Goal: Task Accomplishment & Management: Manage account settings

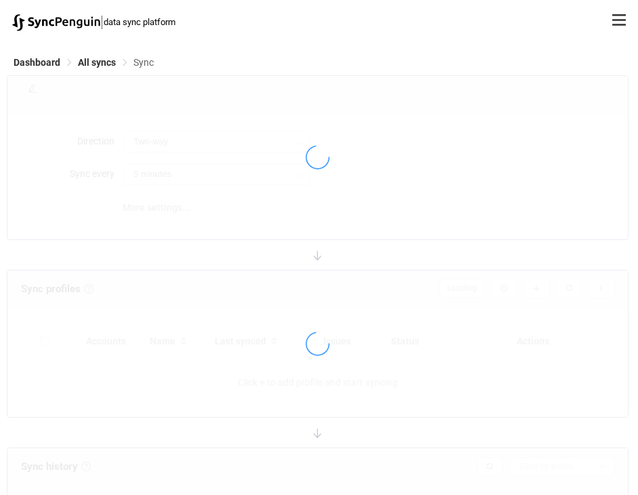
type input "15 minutes"
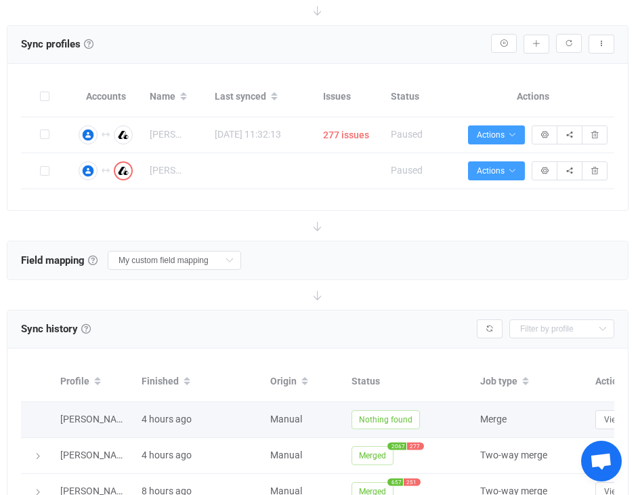
scroll to position [260, 0]
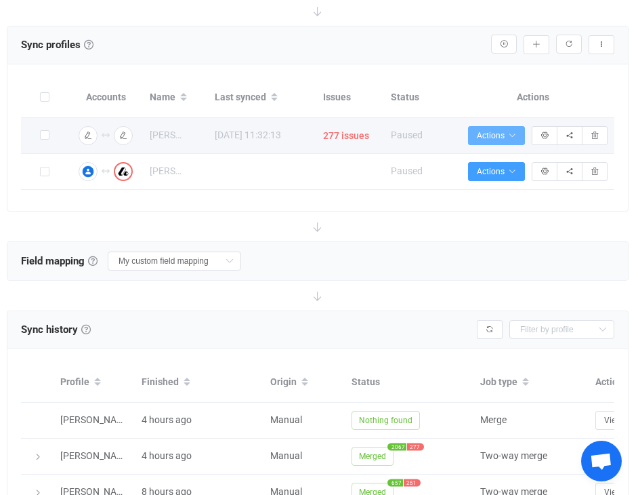
click at [515, 135] on icon "button" at bounding box center [512, 135] width 8 height 8
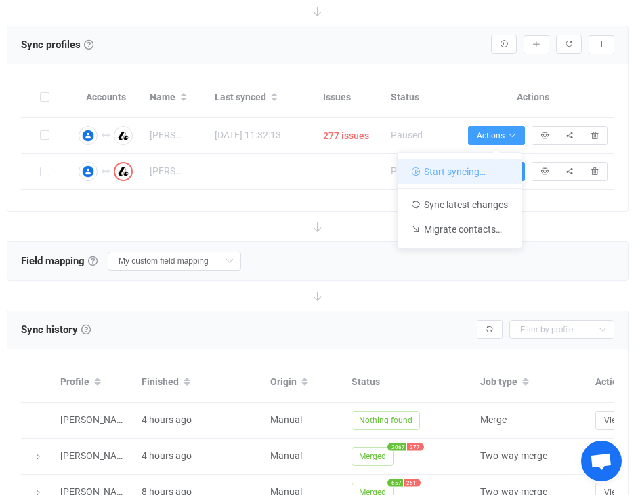
click at [497, 171] on li "Start syncing…" at bounding box center [460, 171] width 124 height 24
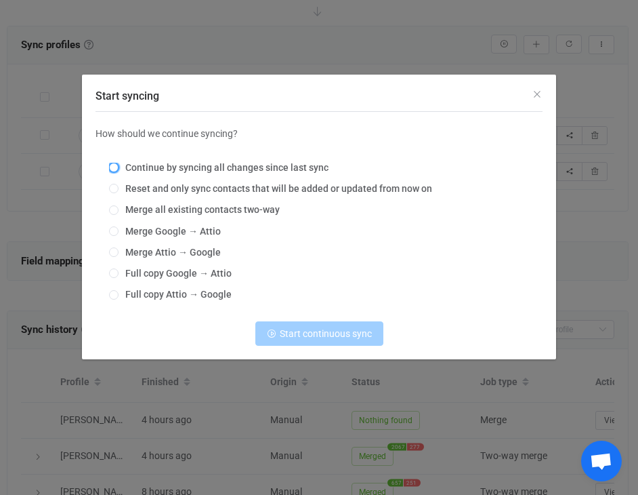
click at [112, 168] on span "Start syncing" at bounding box center [113, 167] width 9 height 9
click at [112, 168] on input "Continue by syncing all changes since last sync" at bounding box center [113, 168] width 9 height 11
radio input "true"
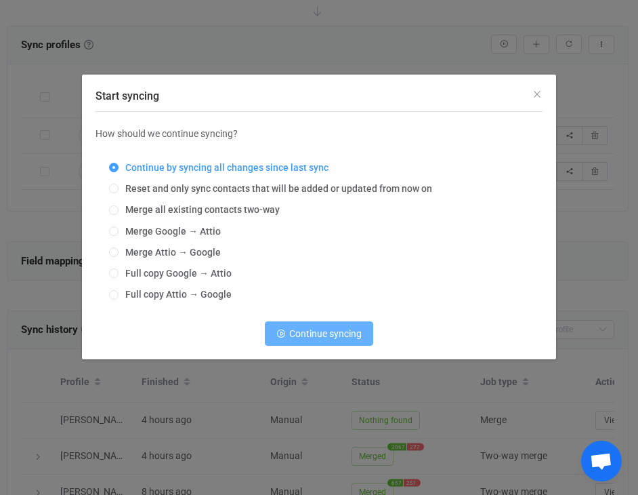
click at [353, 341] on button "Continue syncing" at bounding box center [319, 333] width 108 height 24
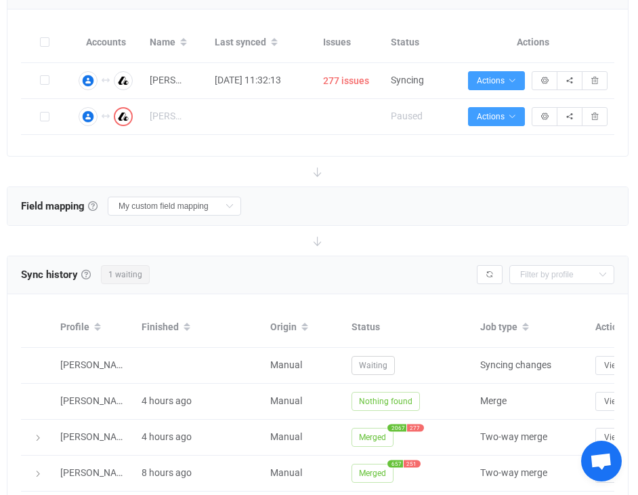
scroll to position [324, 0]
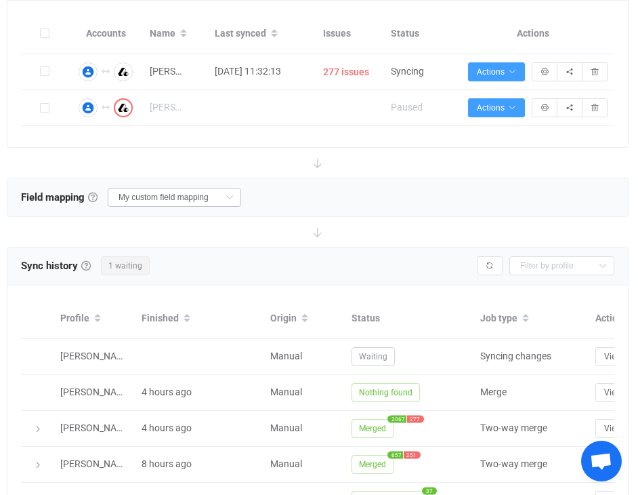
click at [221, 202] on icon at bounding box center [229, 197] width 17 height 19
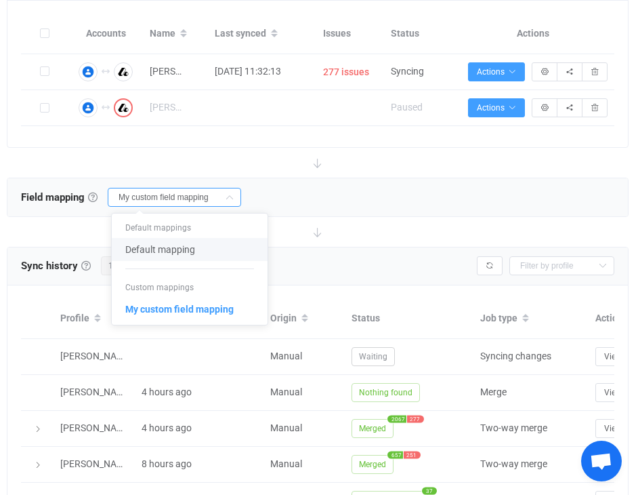
scroll to position [0, 0]
click at [192, 249] on span "Default mapping" at bounding box center [160, 249] width 70 height 23
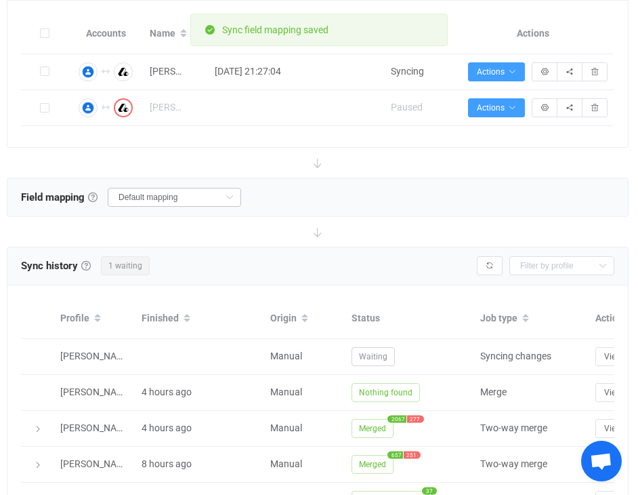
click at [221, 192] on icon at bounding box center [229, 197] width 17 height 19
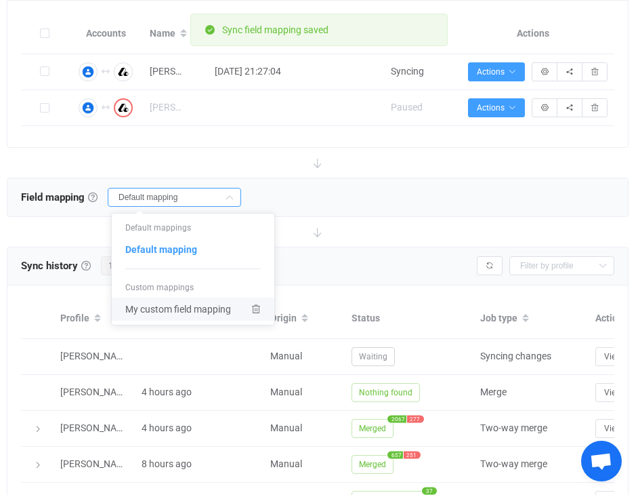
click at [186, 315] on span "My custom field mapping" at bounding box center [178, 308] width 106 height 23
type input "My custom field mapping"
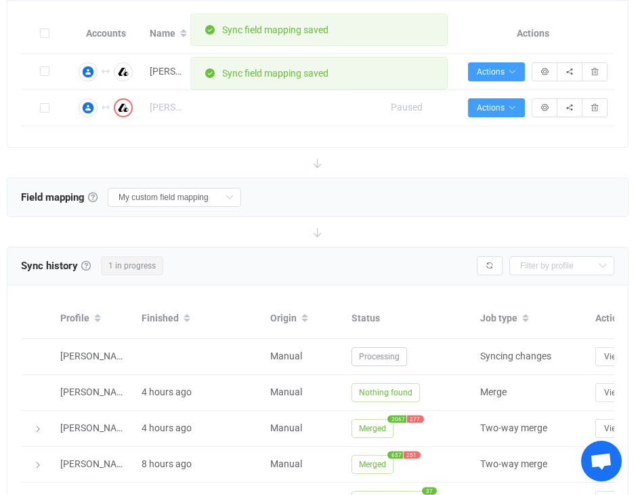
click at [284, 195] on div "Field mapping & rules Field mapping & rules By default, all contacts of the con…" at bounding box center [317, 197] width 620 height 38
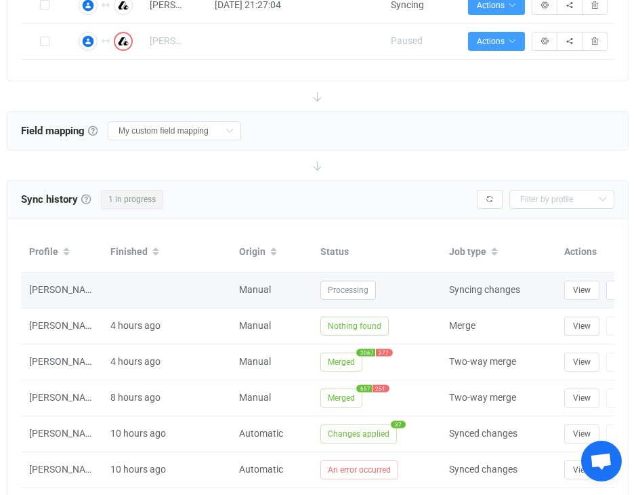
scroll to position [0, 113]
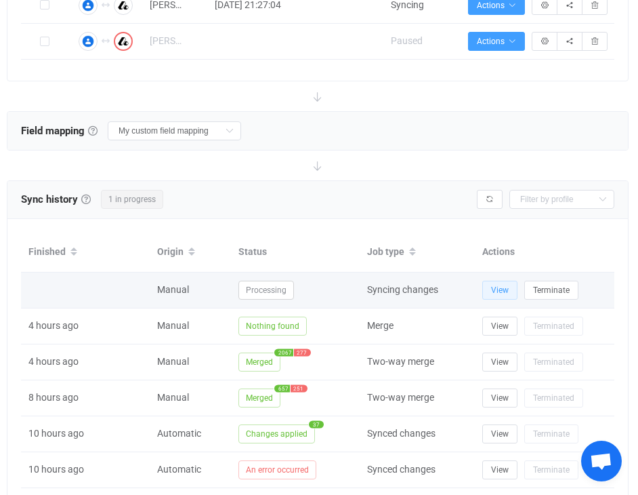
click at [495, 286] on span "View" at bounding box center [500, 289] width 18 height 9
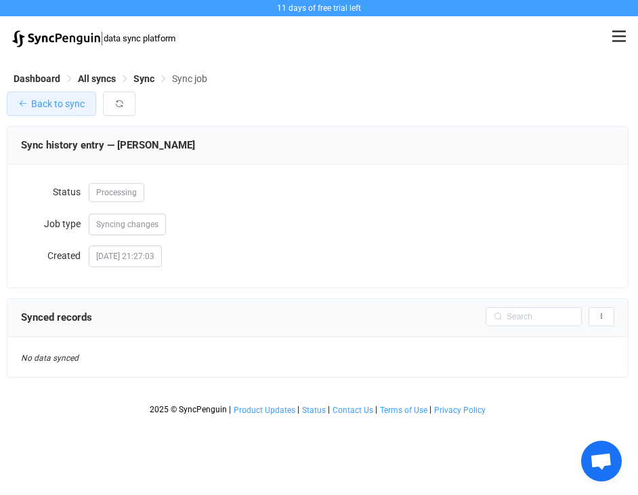
click at [67, 102] on span "Back to sync" at bounding box center [58, 103] width 54 height 11
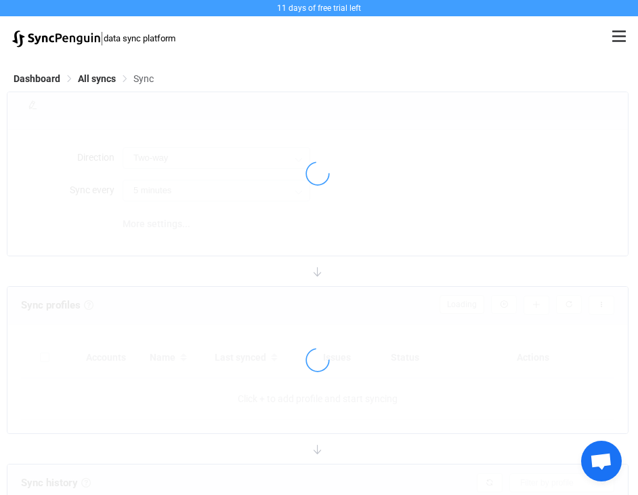
type input "15 minutes"
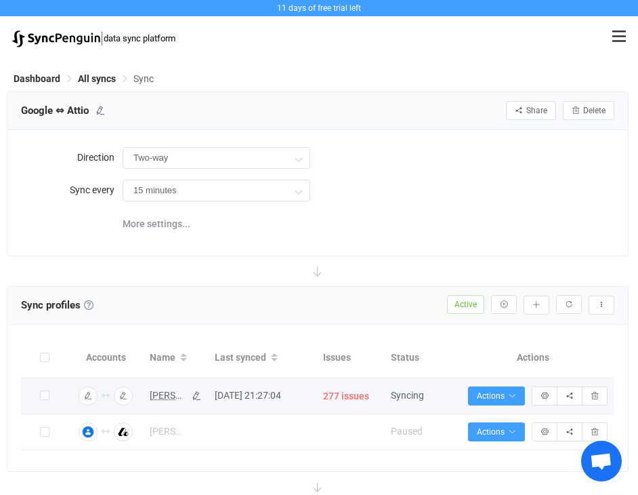
click at [165, 392] on span "[PERSON_NAME]" at bounding box center [167, 395] width 35 height 16
type input "[PERSON_NAME]"
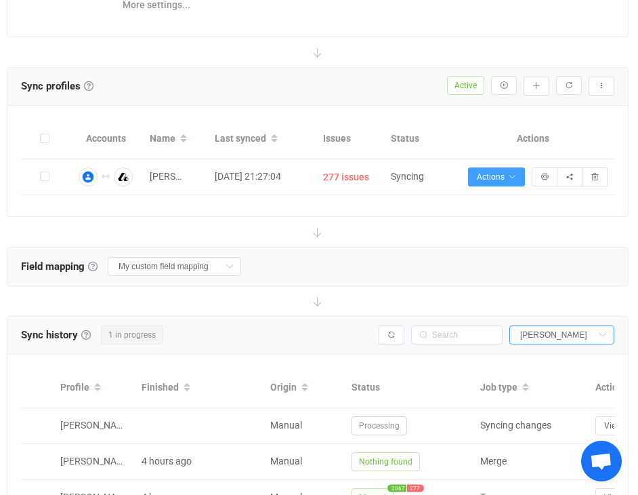
scroll to position [226, 0]
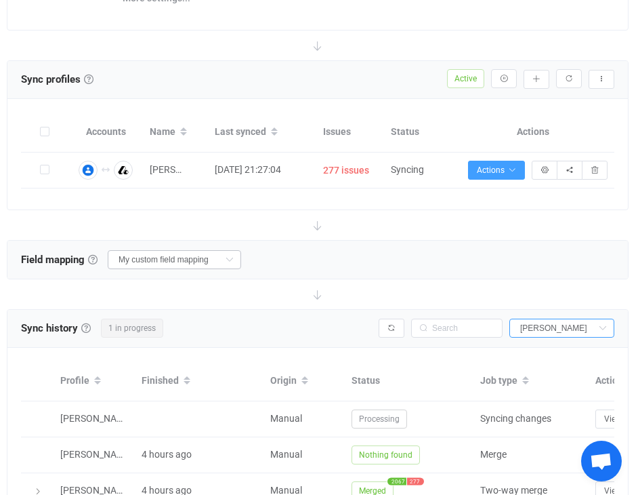
click at [221, 255] on icon at bounding box center [229, 259] width 17 height 19
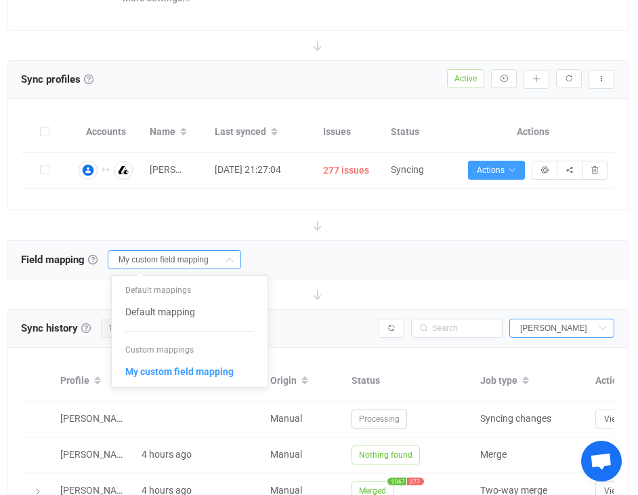
scroll to position [0, 0]
click at [318, 232] on icon at bounding box center [318, 225] width 30 height 30
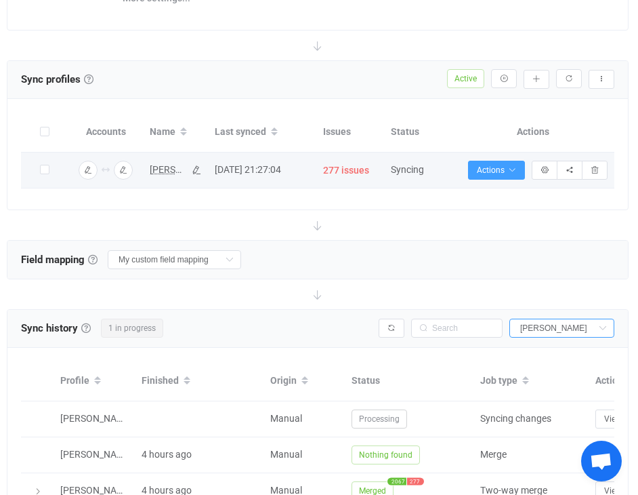
click at [166, 169] on span "[PERSON_NAME]" at bounding box center [167, 170] width 35 height 16
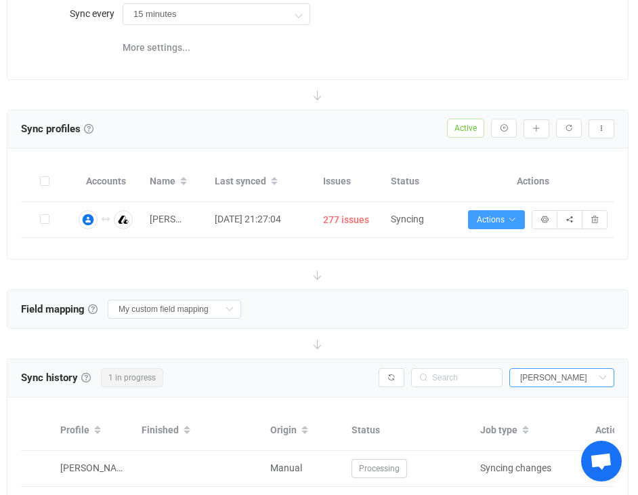
scroll to position [172, 0]
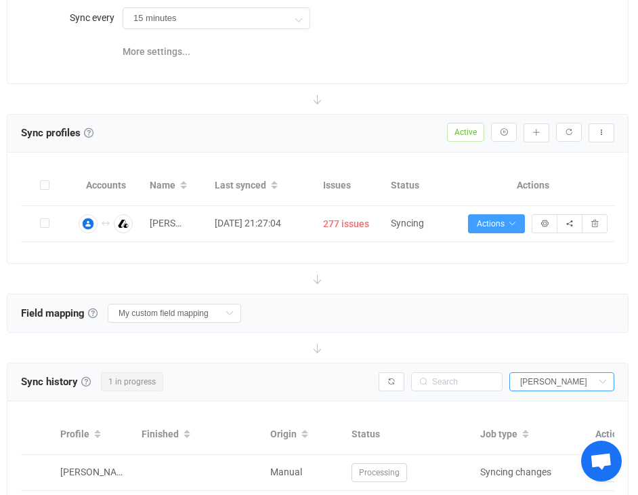
click at [318, 276] on icon at bounding box center [318, 279] width 30 height 30
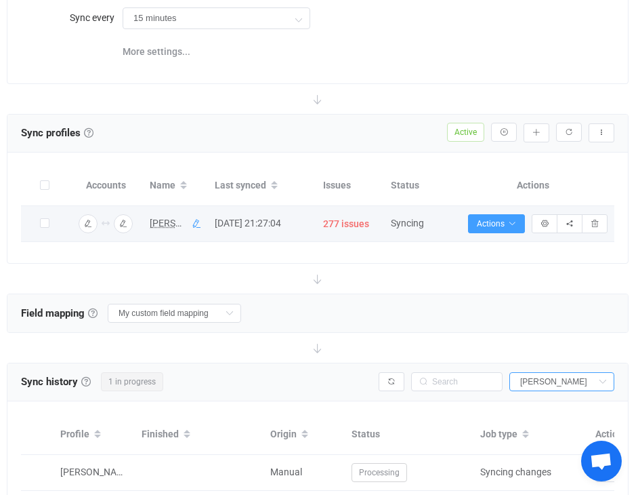
click at [192, 223] on icon at bounding box center [196, 223] width 9 height 9
click at [194, 305] on input "My custom field mapping" at bounding box center [174, 312] width 133 height 19
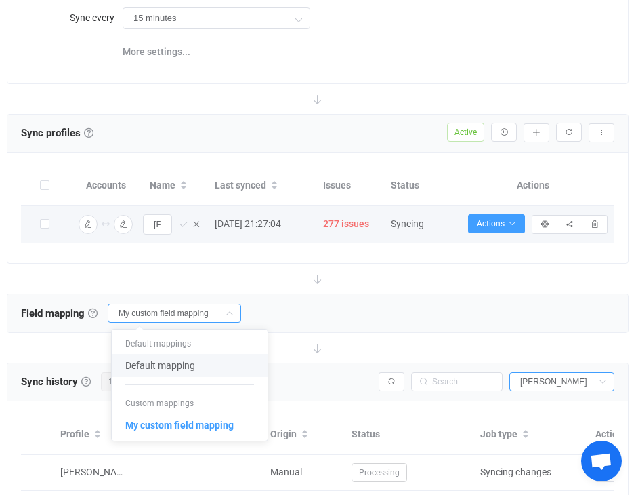
click at [360, 322] on div "Field mapping & rules Field mapping & rules By default, all contacts of the con…" at bounding box center [317, 313] width 620 height 38
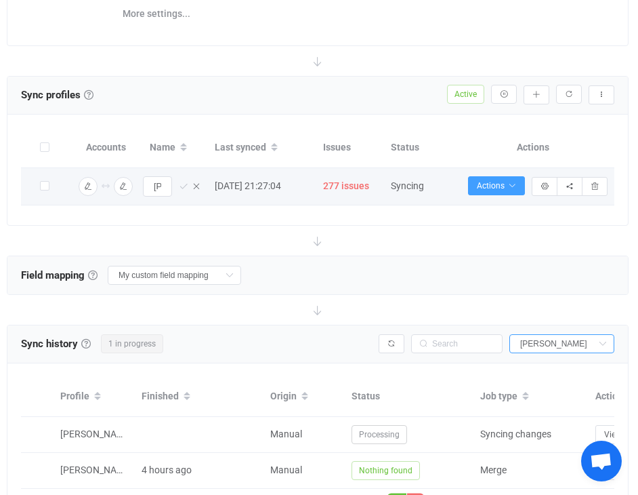
scroll to position [0, 0]
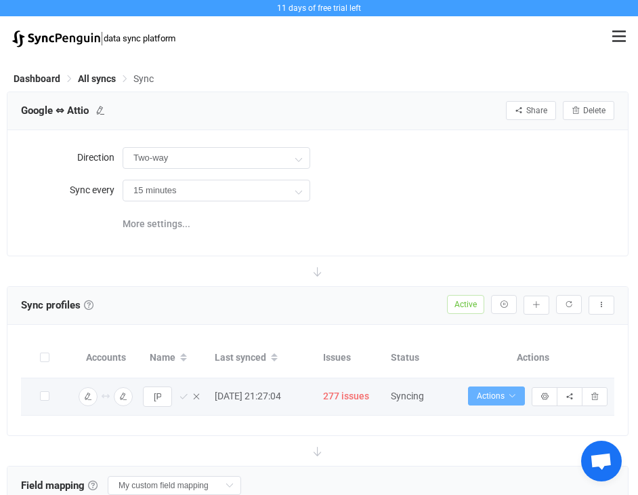
click at [509, 398] on icon "button" at bounding box center [512, 396] width 8 height 8
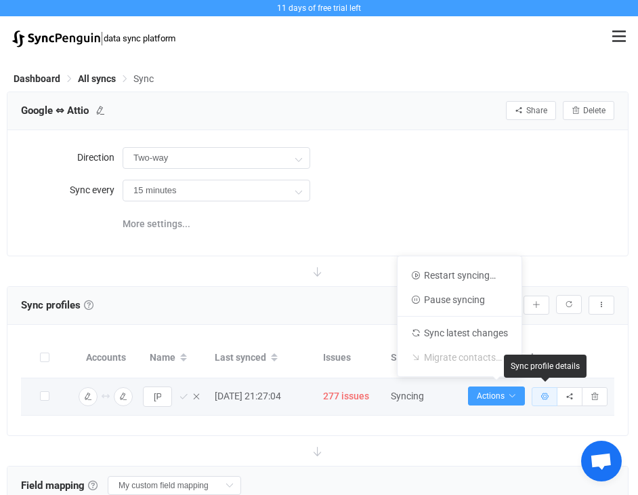
click at [535, 396] on button "button" at bounding box center [545, 396] width 26 height 19
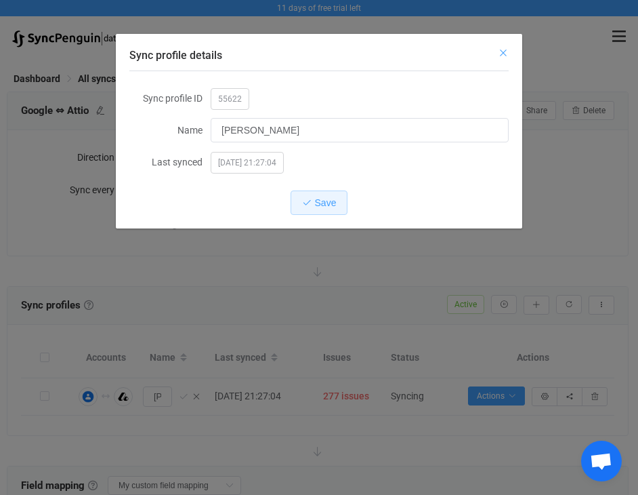
click at [506, 50] on icon "Close" at bounding box center [503, 52] width 11 height 11
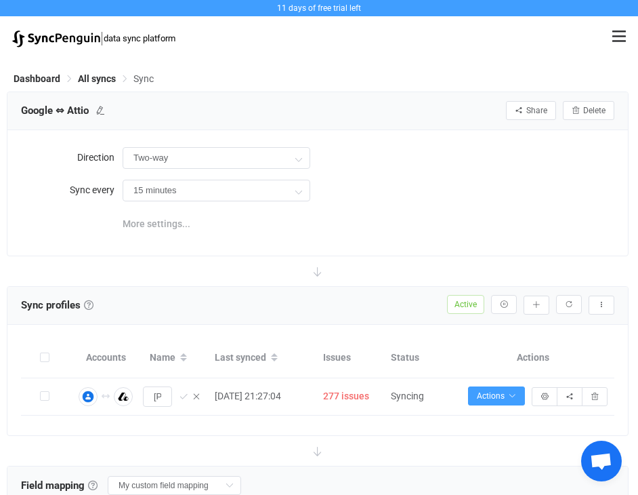
click at [163, 226] on span "More settings..." at bounding box center [157, 223] width 68 height 27
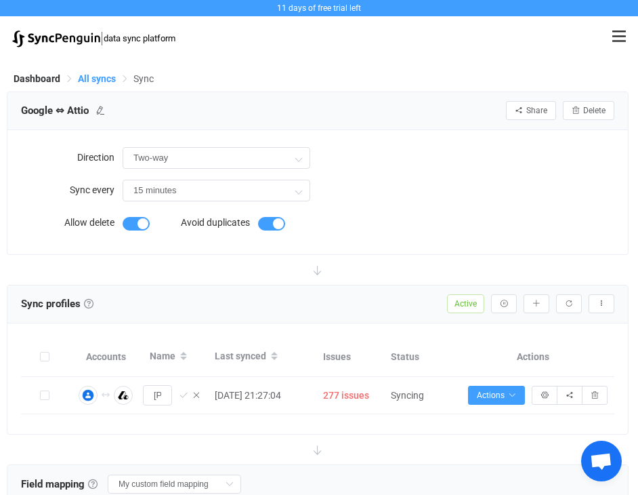
click at [92, 79] on span "All syncs" at bounding box center [97, 78] width 38 height 11
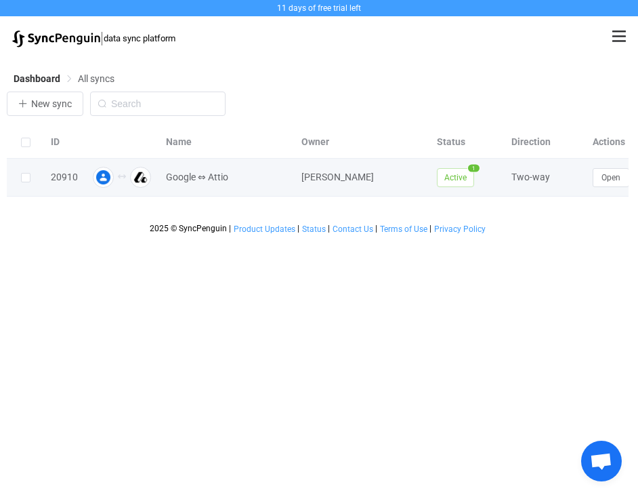
scroll to position [0, 59]
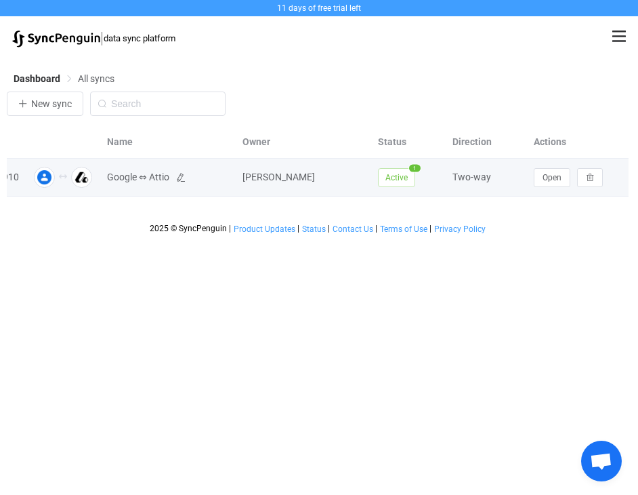
click at [141, 178] on span "Google ⇔ Attio" at bounding box center [138, 177] width 62 height 16
click at [77, 181] on img at bounding box center [81, 177] width 21 height 21
click at [57, 177] on div at bounding box center [63, 177] width 61 height 21
click at [154, 177] on span "Google ⇔ Attio" at bounding box center [138, 177] width 62 height 16
click at [182, 180] on icon at bounding box center [180, 177] width 9 height 9
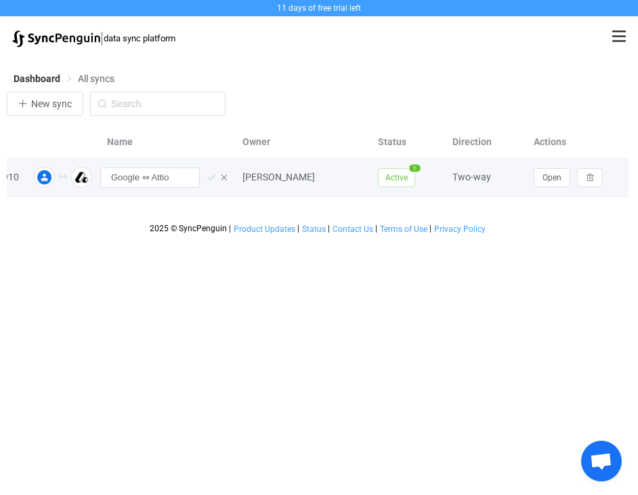
click at [214, 178] on icon at bounding box center [211, 177] width 9 height 9
click at [42, 182] on img at bounding box center [44, 177] width 21 height 21
click at [540, 168] on div "Open" at bounding box center [578, 177] width 102 height 19
click at [544, 174] on span "Open" at bounding box center [552, 177] width 19 height 9
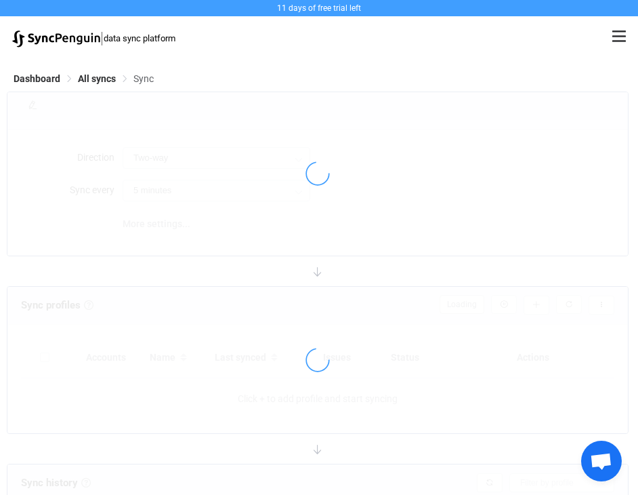
type input "15 minutes"
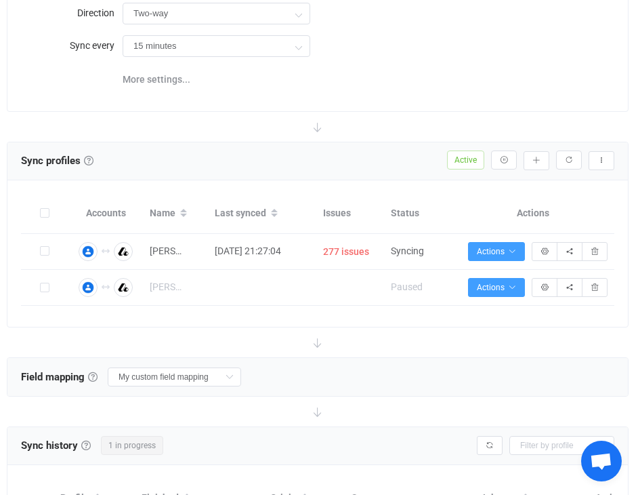
scroll to position [151, 0]
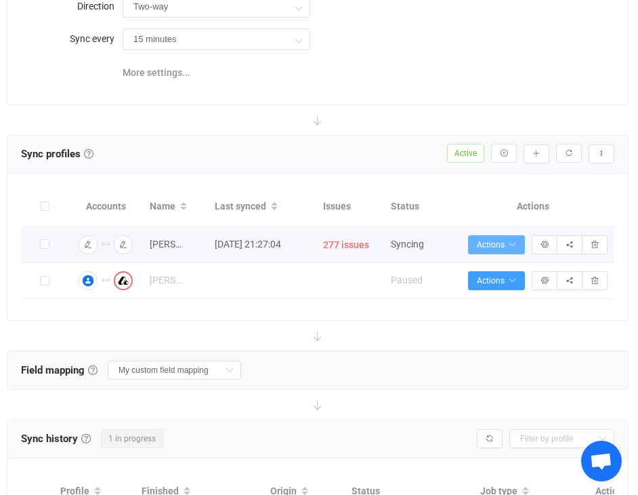
click at [496, 243] on span "Actions" at bounding box center [496, 244] width 39 height 9
click at [515, 245] on icon "button" at bounding box center [512, 244] width 8 height 8
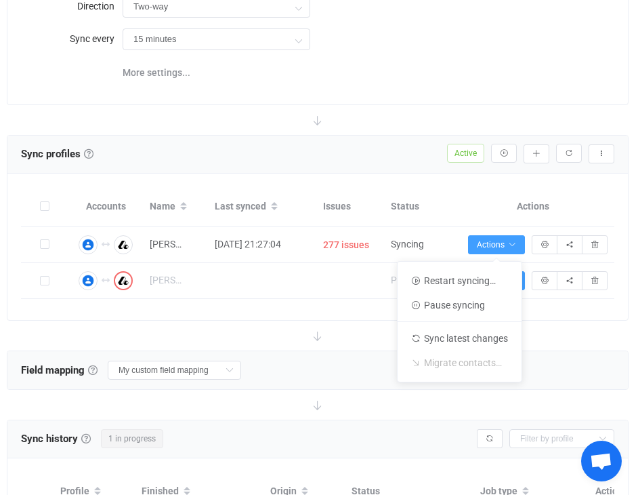
click at [453, 216] on th "Actions" at bounding box center [533, 207] width 163 height 40
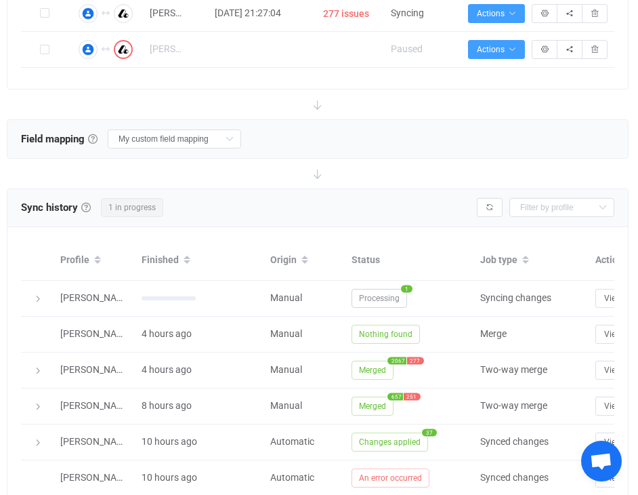
scroll to position [383, 0]
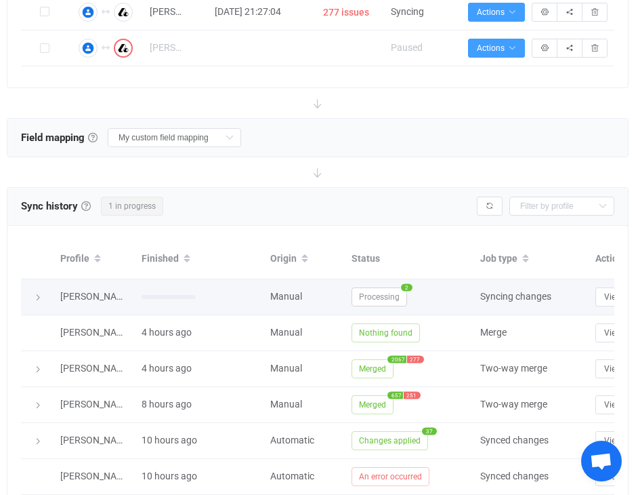
click at [407, 287] on span "2" at bounding box center [407, 286] width 12 height 7
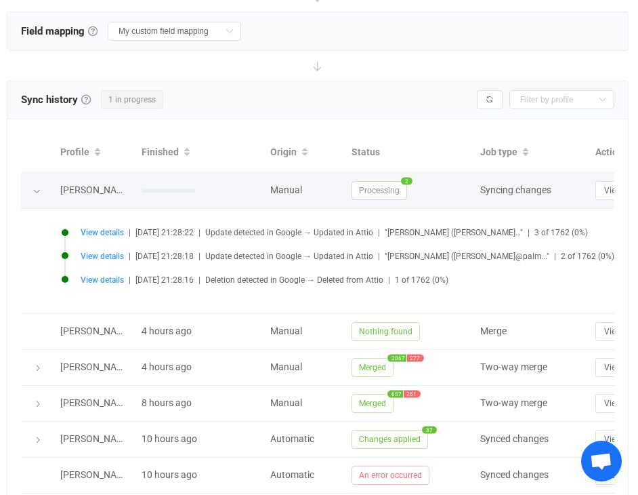
scroll to position [492, 0]
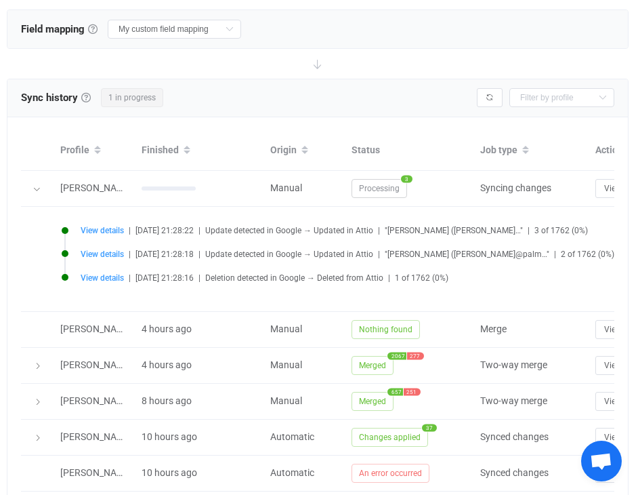
click at [409, 230] on span ""Joshua Cohen (cohenjo@mit…"" at bounding box center [454, 230] width 138 height 9
click at [541, 220] on div "View details | 2025-08-14 21:28:22 | Update detected in Google → Updated in Att…" at bounding box center [374, 258] width 639 height 77
click at [97, 228] on span "View details" at bounding box center [102, 230] width 43 height 9
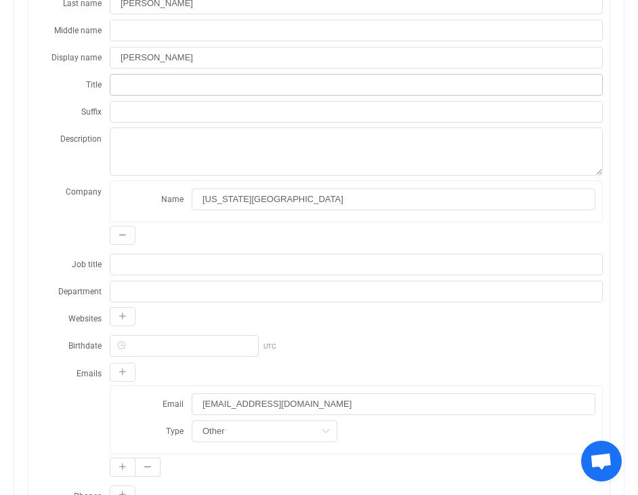
scroll to position [0, 0]
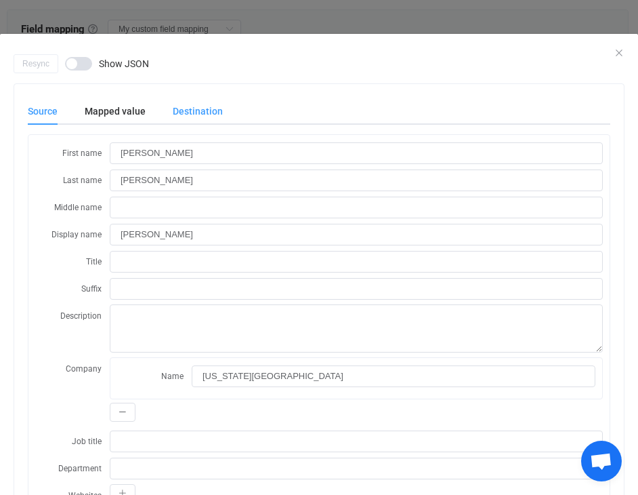
click at [196, 113] on div "Destination" at bounding box center [191, 111] width 64 height 27
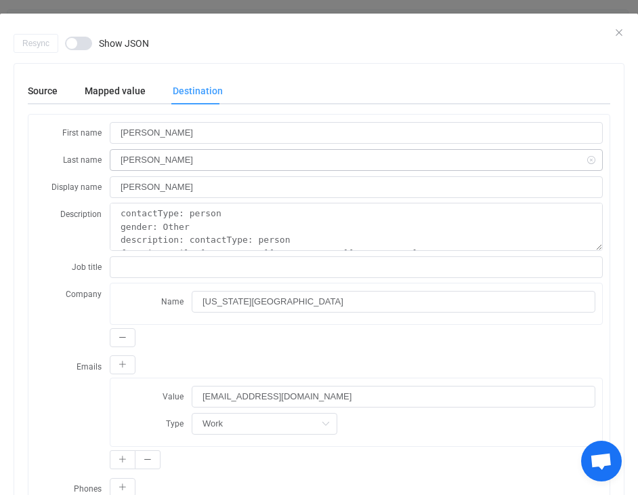
scroll to position [27, 0]
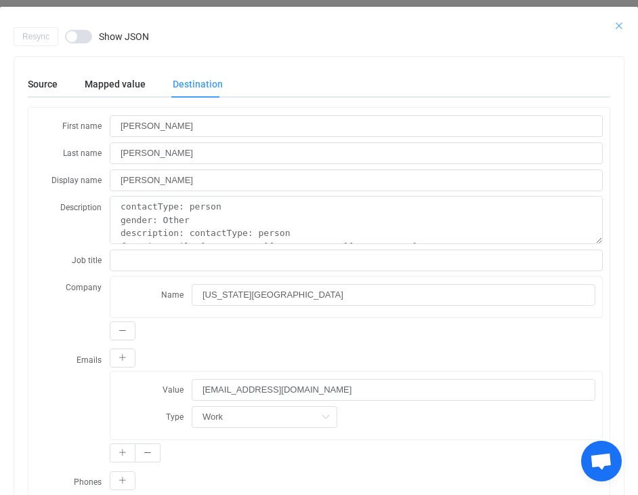
click at [618, 26] on icon "Close" at bounding box center [619, 25] width 11 height 11
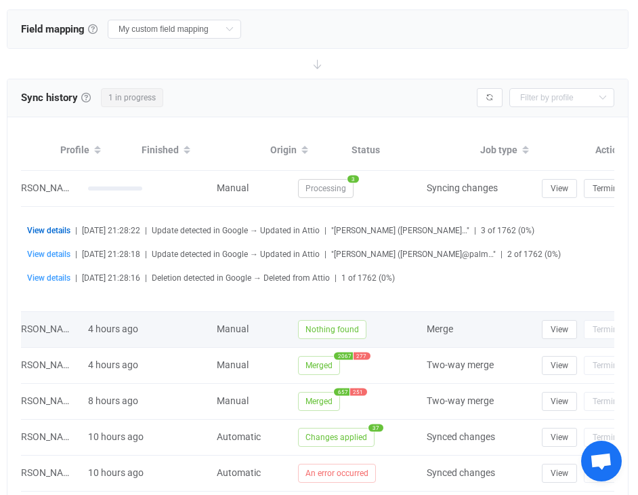
scroll to position [0, 54]
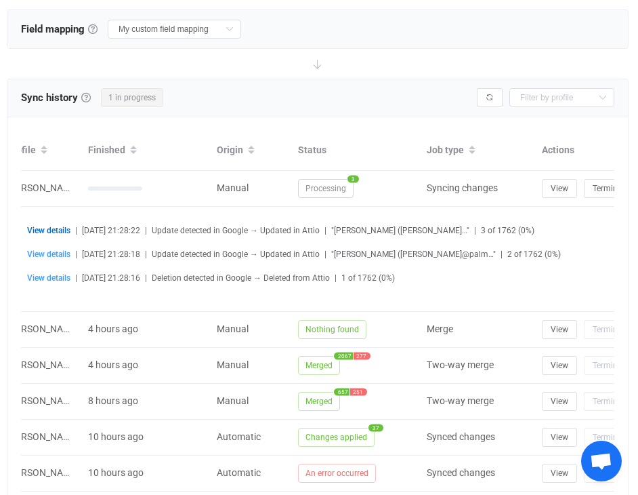
click at [47, 227] on span "View details" at bounding box center [48, 230] width 43 height 9
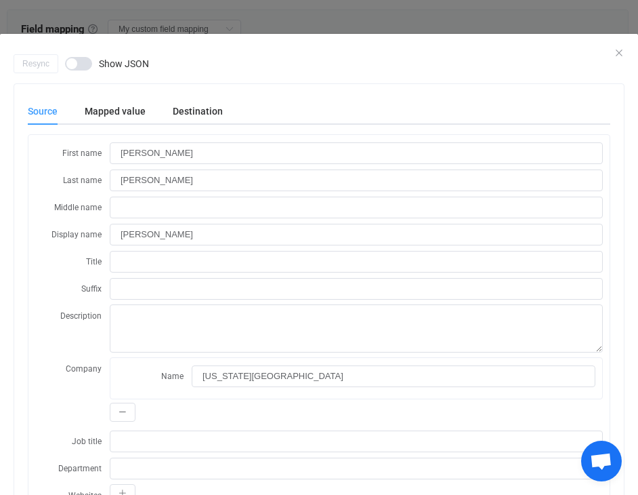
click at [81, 65] on span "dialog" at bounding box center [78, 64] width 27 height 14
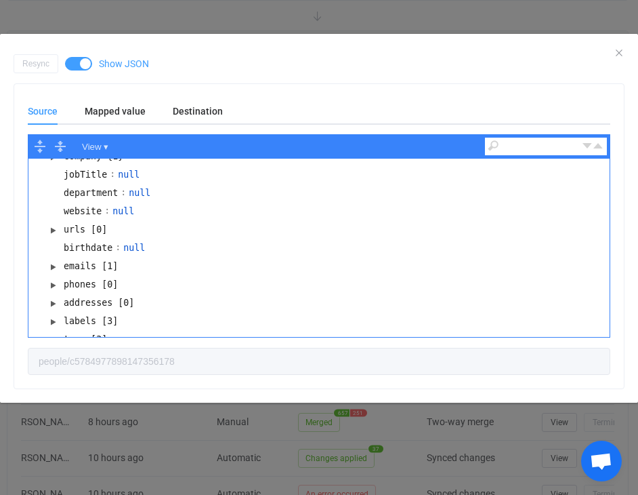
scroll to position [174, 0]
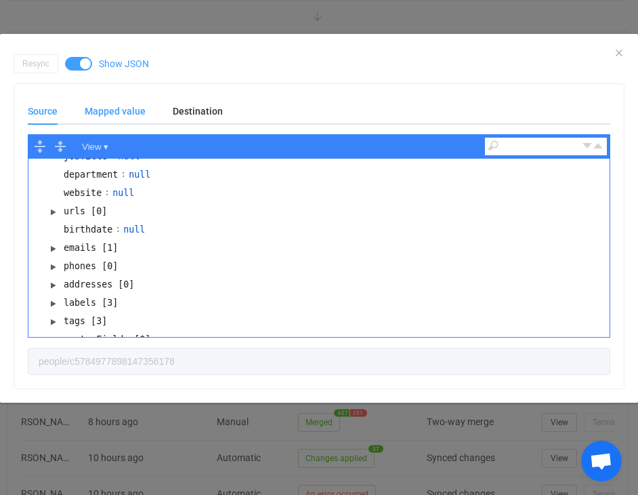
click at [107, 114] on div "Mapped value" at bounding box center [115, 111] width 88 height 27
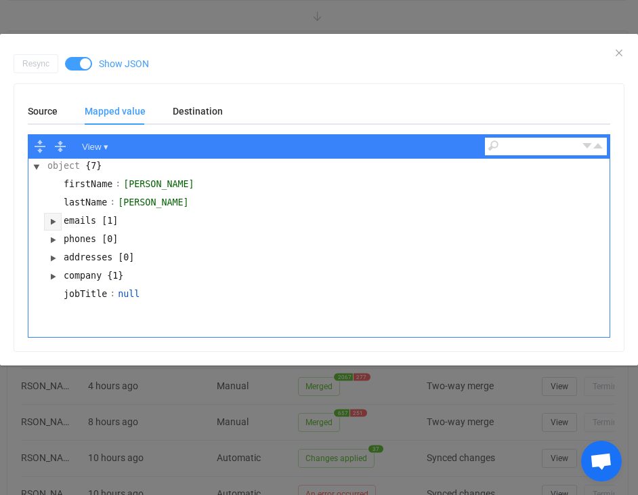
click at [51, 217] on button "dialog" at bounding box center [53, 221] width 16 height 16
click at [68, 237] on button "dialog" at bounding box center [69, 240] width 16 height 16
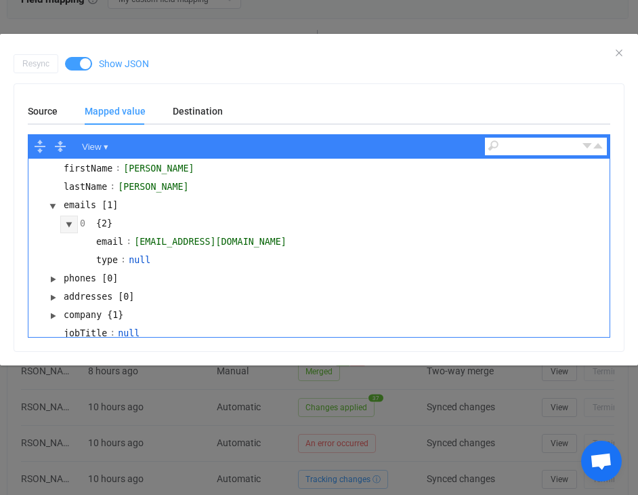
scroll to position [519, 0]
click at [54, 310] on button "dialog" at bounding box center [53, 316] width 16 height 16
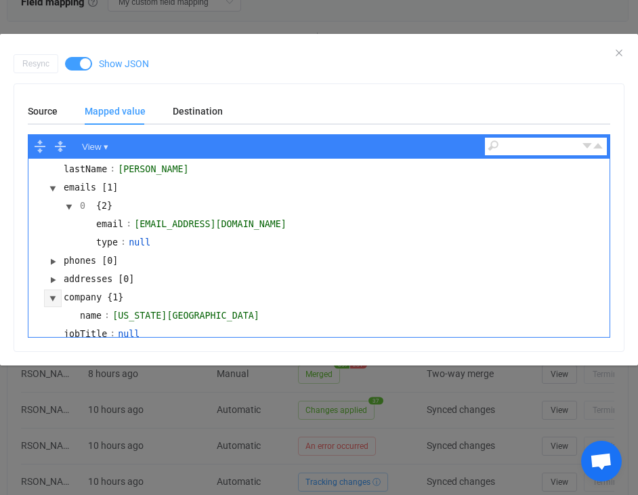
scroll to position [0, 0]
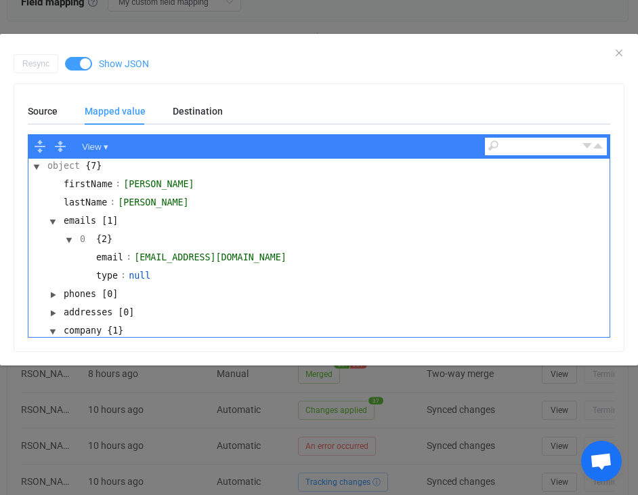
click at [87, 63] on span "dialog" at bounding box center [78, 64] width 27 height 14
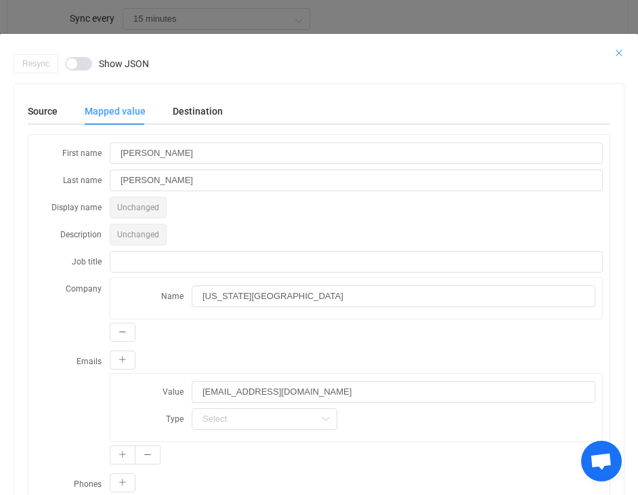
click at [616, 54] on icon "Close" at bounding box center [619, 52] width 11 height 11
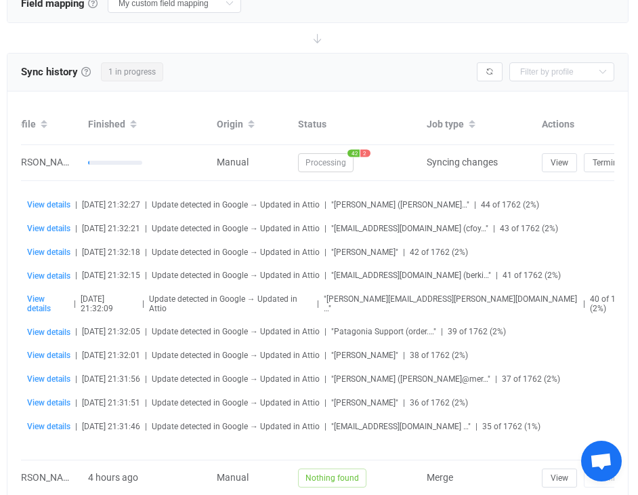
scroll to position [527, 0]
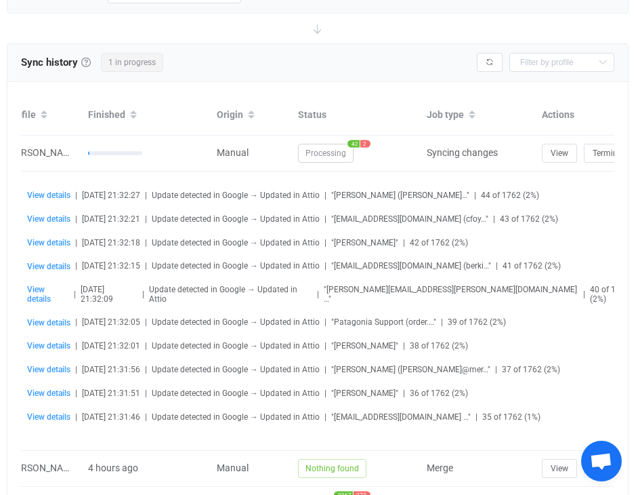
click at [280, 271] on li "View details | 2025-08-14 21:32:15 | Update detected in Google → Updated in Att…" at bounding box center [330, 274] width 644 height 24
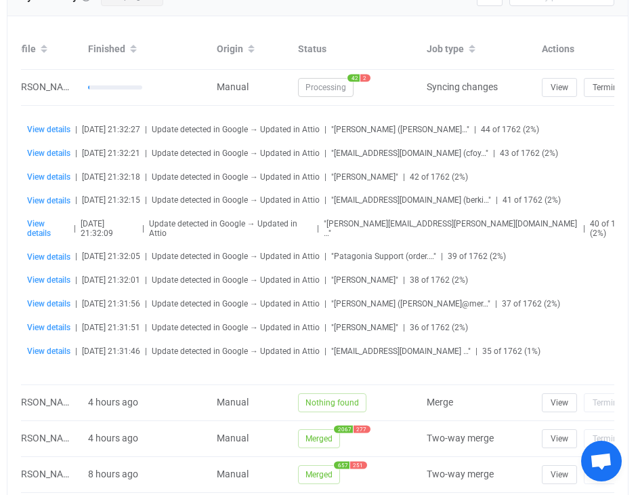
scroll to position [593, 0]
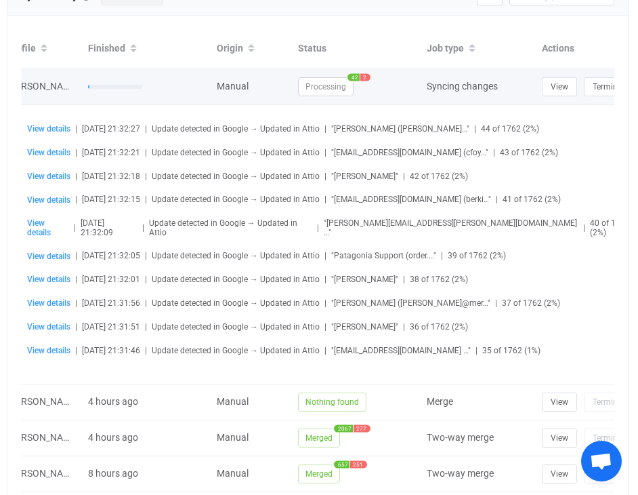
click at [368, 75] on span "2" at bounding box center [365, 76] width 10 height 7
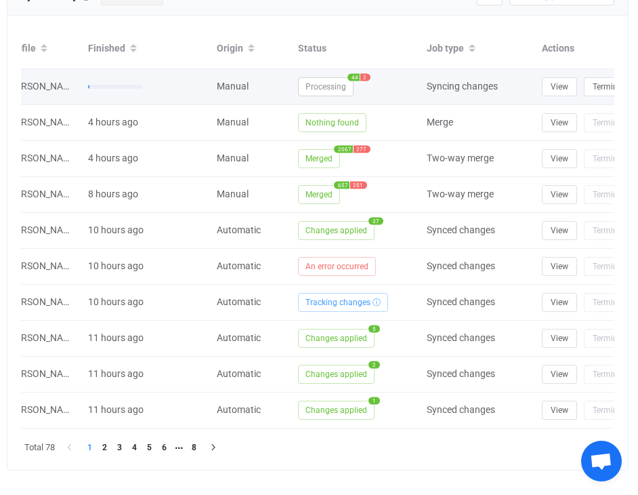
click at [363, 78] on span "2" at bounding box center [365, 76] width 10 height 7
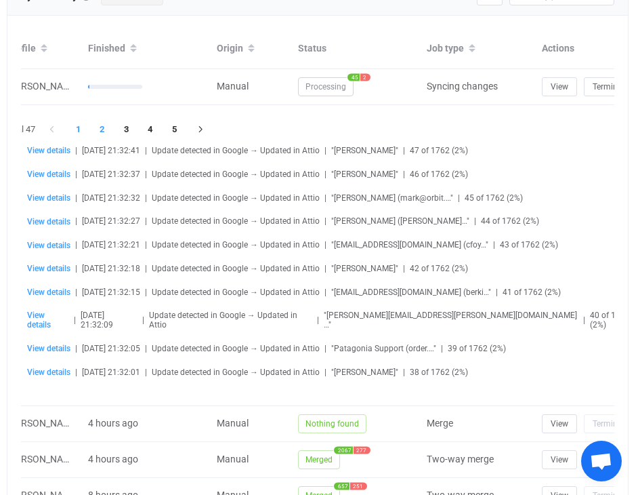
click at [101, 131] on li "2" at bounding box center [102, 129] width 24 height 19
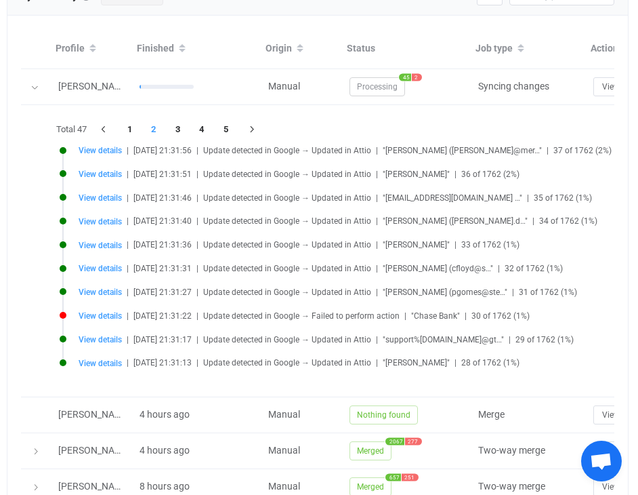
scroll to position [0, 0]
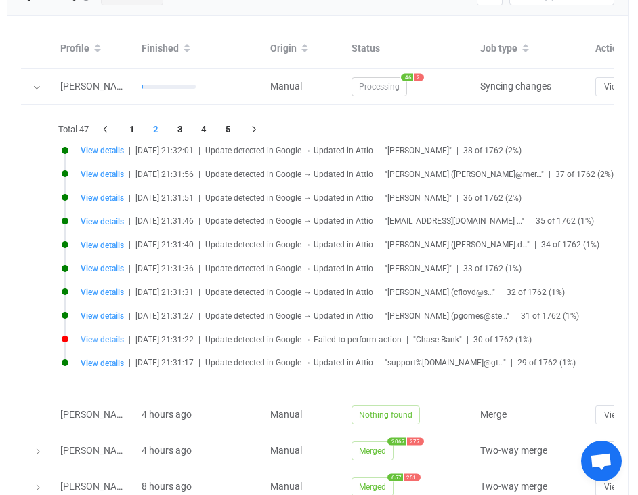
click at [102, 335] on span "View details" at bounding box center [102, 339] width 43 height 9
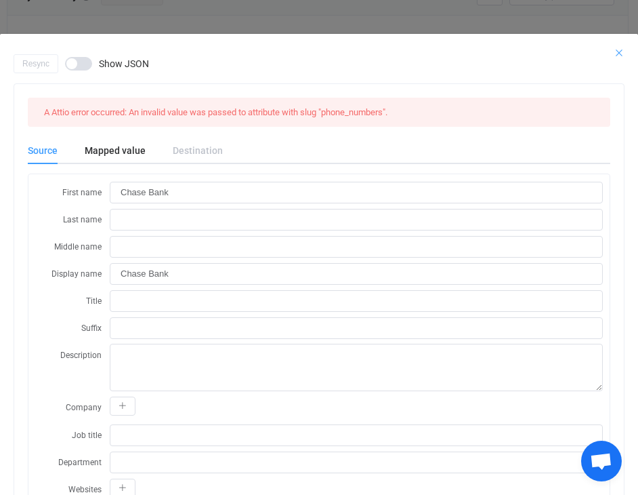
click at [618, 49] on icon "Close" at bounding box center [619, 52] width 11 height 11
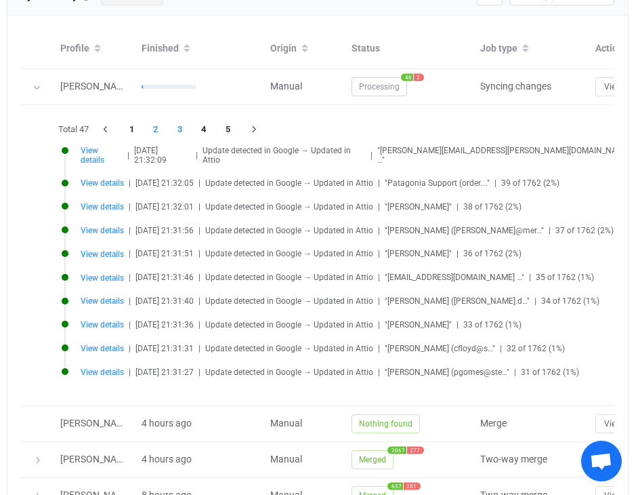
click at [184, 121] on li "3" at bounding box center [180, 129] width 24 height 19
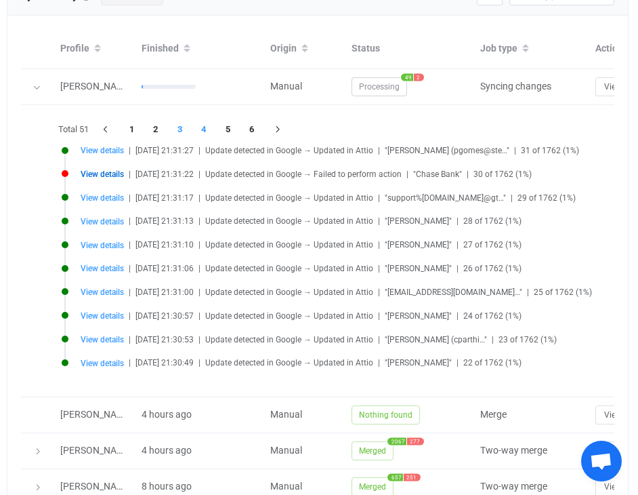
click at [205, 125] on li "4" at bounding box center [204, 129] width 24 height 19
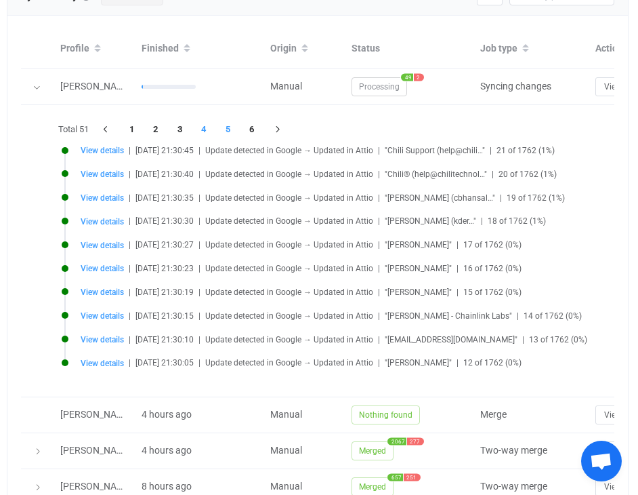
click at [226, 127] on li "5" at bounding box center [228, 129] width 24 height 19
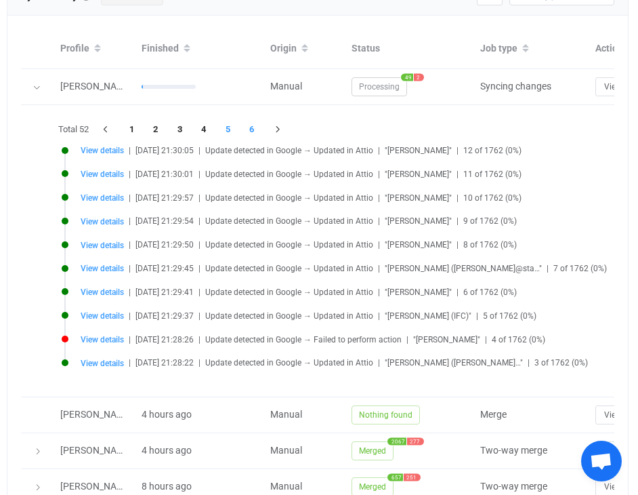
click at [254, 127] on li "6" at bounding box center [252, 129] width 24 height 19
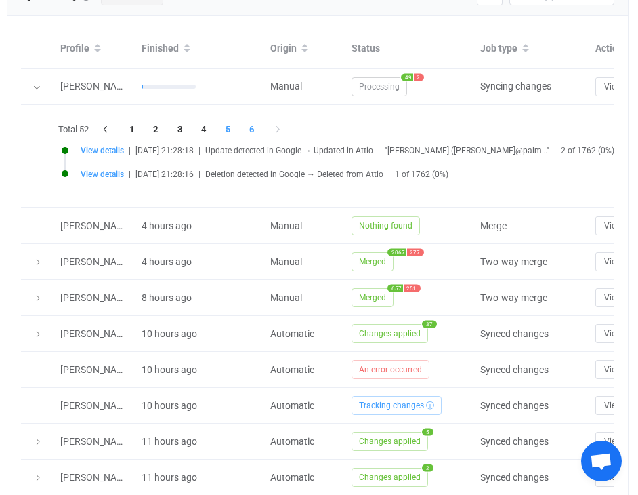
click at [232, 125] on li "5" at bounding box center [228, 129] width 24 height 19
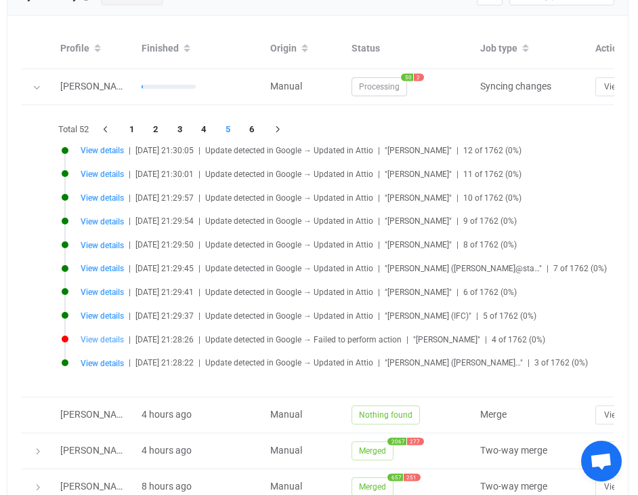
click at [111, 339] on span "View details" at bounding box center [102, 339] width 43 height 9
type input "Chris"
type input "Chuang"
type input "Chris Chuang"
type input "+5106764885"
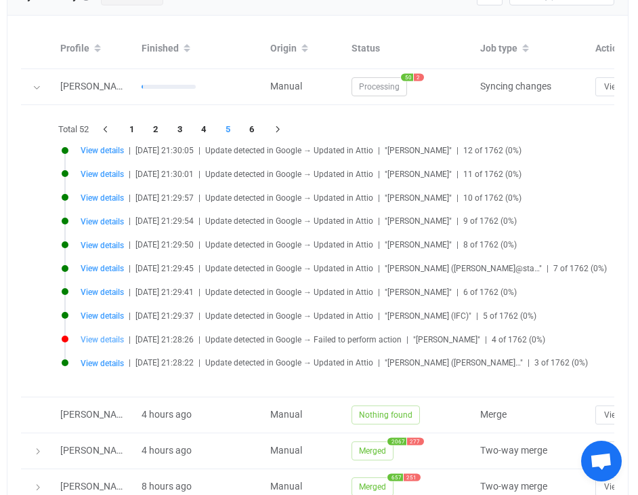
type input "people/c2946002365915177225"
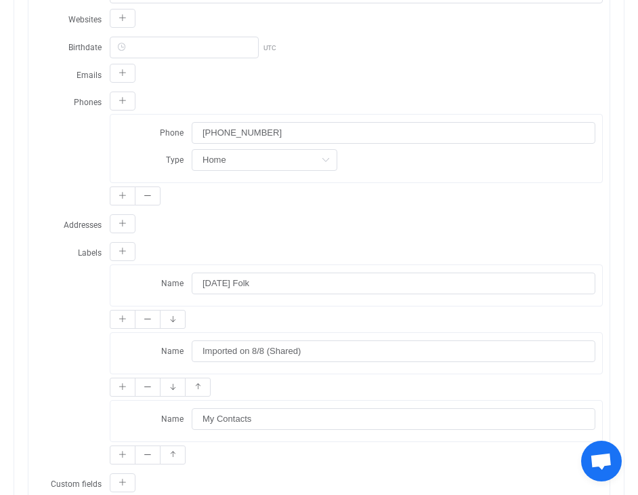
scroll to position [463, 0]
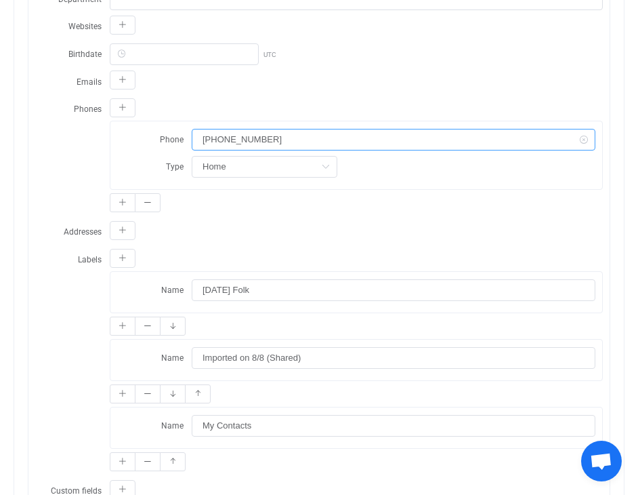
click at [207, 136] on input "+5106764885" at bounding box center [394, 140] width 404 height 22
type input "5106764885"
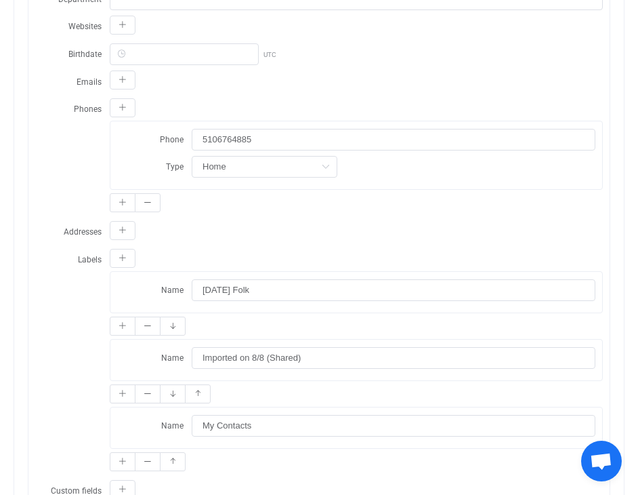
click at [295, 81] on div "dialog" at bounding box center [356, 81] width 493 height 23
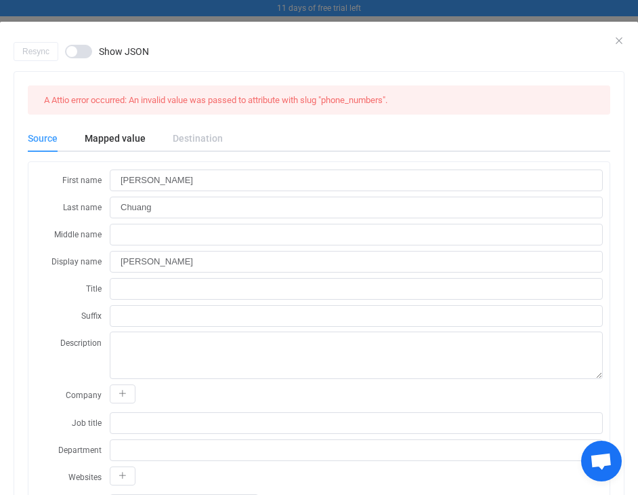
scroll to position [0, 0]
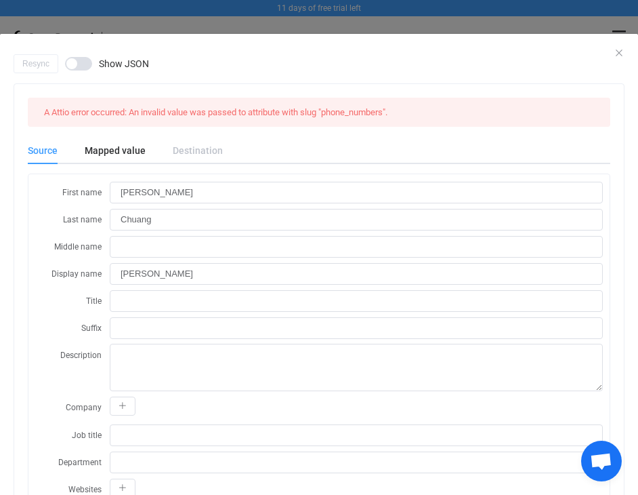
click at [56, 150] on div "Source" at bounding box center [49, 150] width 43 height 27
click at [118, 159] on div "Mapped value" at bounding box center [115, 150] width 88 height 27
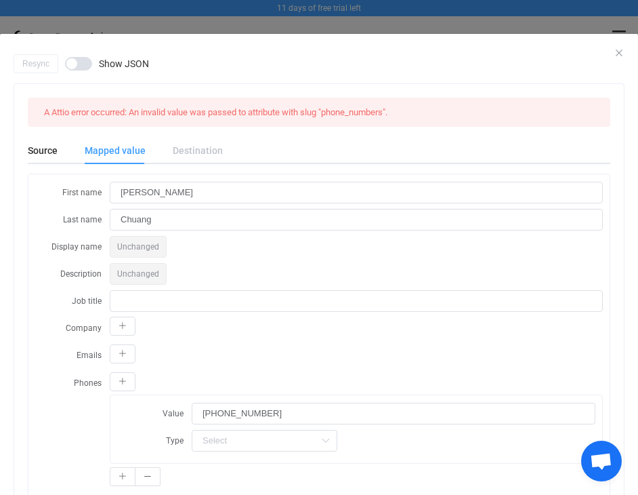
click at [196, 154] on div "Destination" at bounding box center [191, 150] width 64 height 27
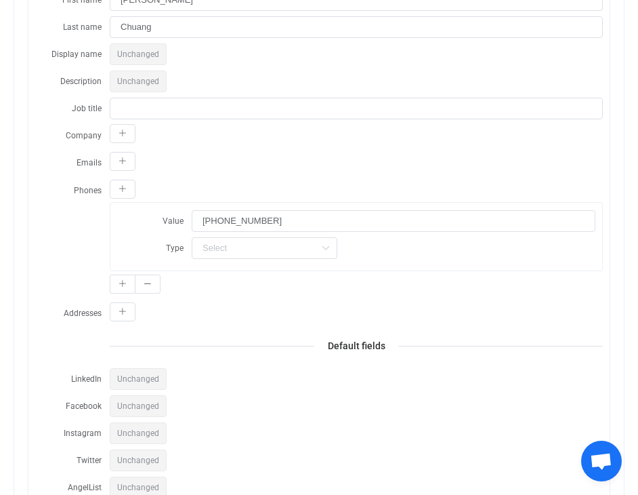
scroll to position [212, 0]
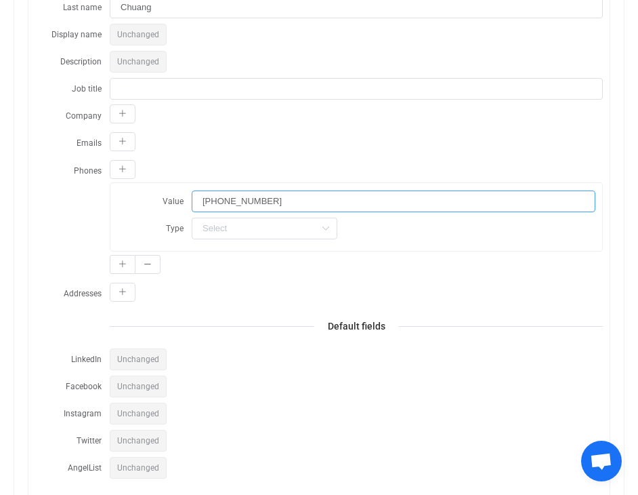
click at [207, 198] on input "+5106764885" at bounding box center [394, 201] width 404 height 22
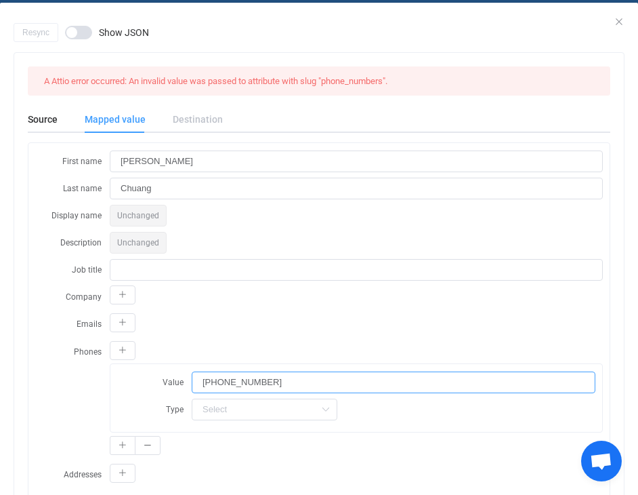
scroll to position [0, 0]
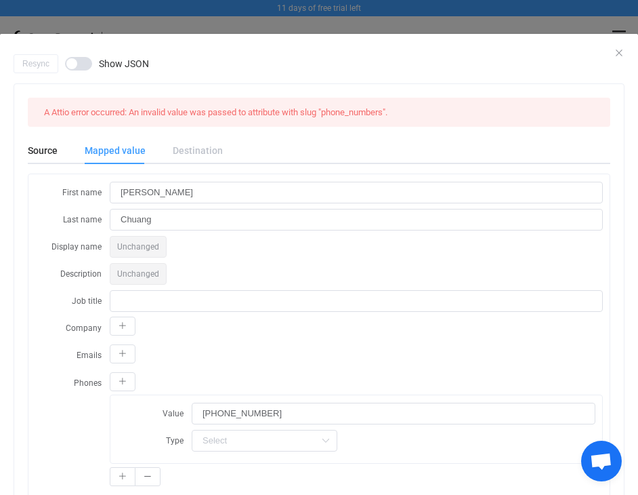
click at [617, 57] on div "Resync Show JSON" at bounding box center [319, 63] width 611 height 19
click at [618, 54] on div "Resync Show JSON" at bounding box center [319, 63] width 611 height 19
click at [589, 25] on div "Resync Show JSON A Attio error occurred: An invalid value was passed to attribu…" at bounding box center [319, 247] width 638 height 495
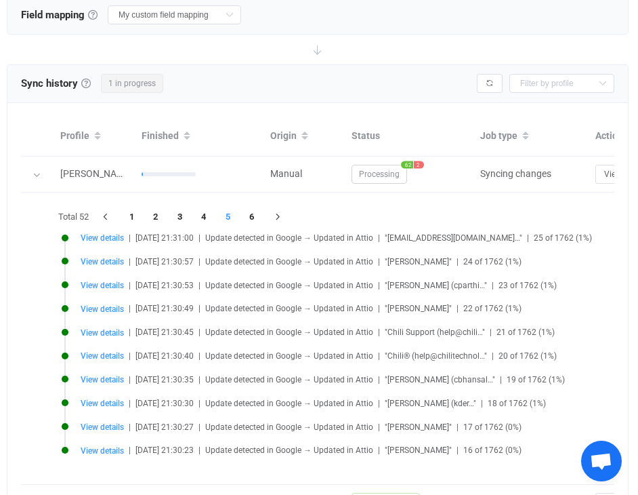
scroll to position [507, 0]
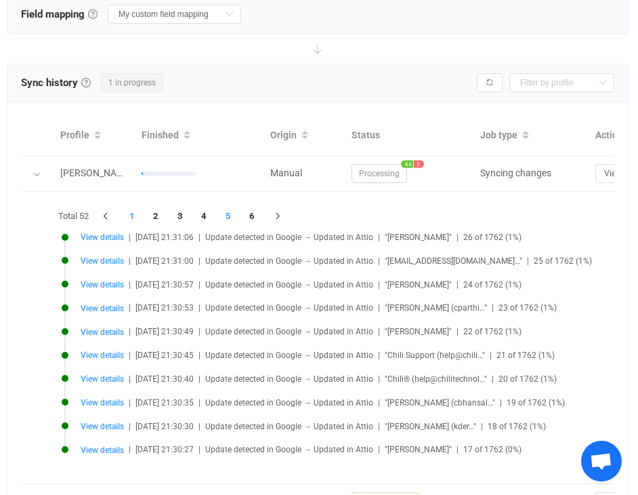
click at [135, 217] on li "1" at bounding box center [132, 216] width 24 height 19
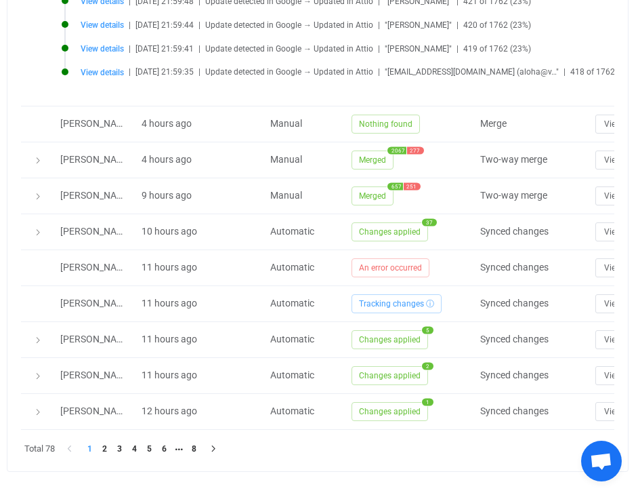
scroll to position [903, 0]
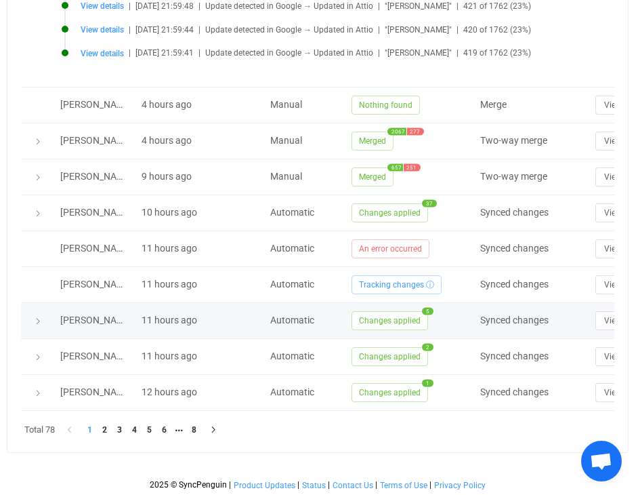
click at [371, 322] on span "Changes applied" at bounding box center [390, 320] width 77 height 19
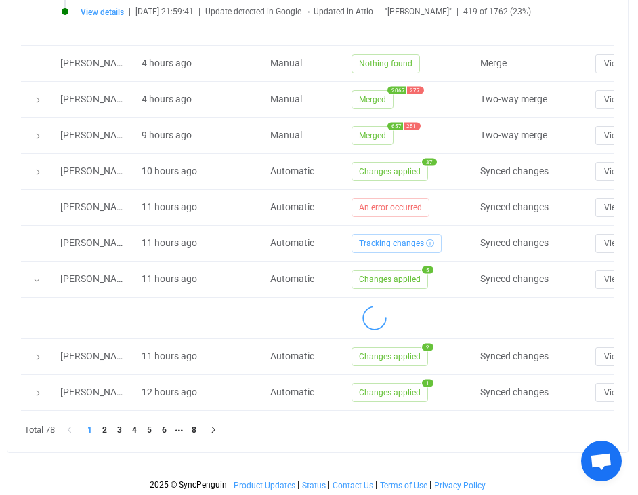
scroll to position [1103, 0]
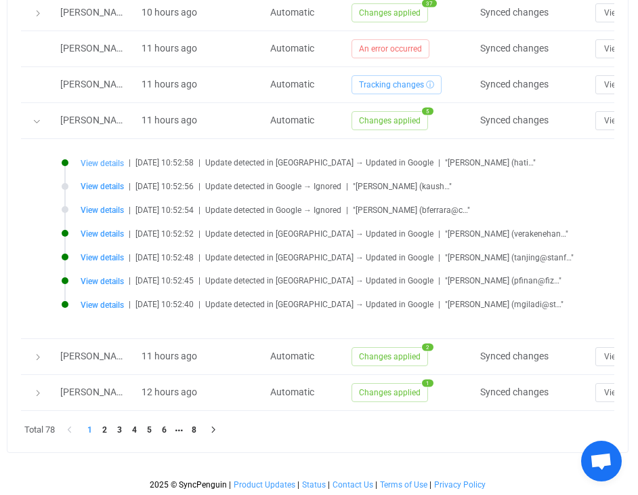
click at [106, 159] on span "View details" at bounding box center [102, 163] width 43 height 9
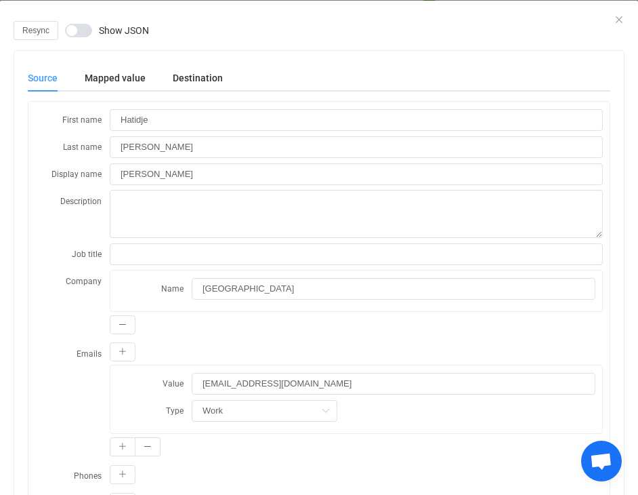
scroll to position [42, 0]
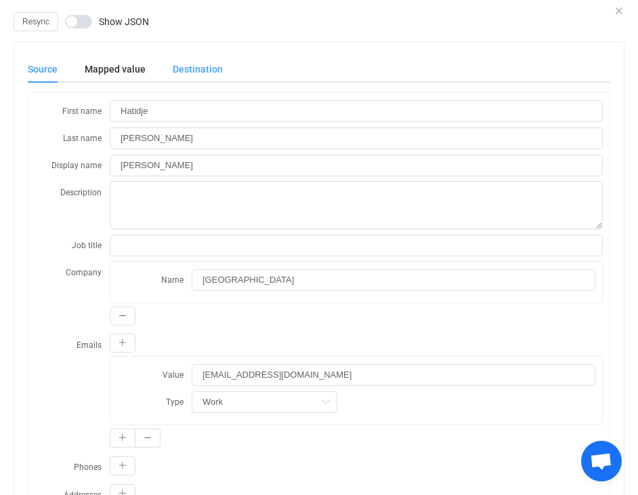
click at [0, 0] on div "Destination" at bounding box center [0, 0] width 0 height 0
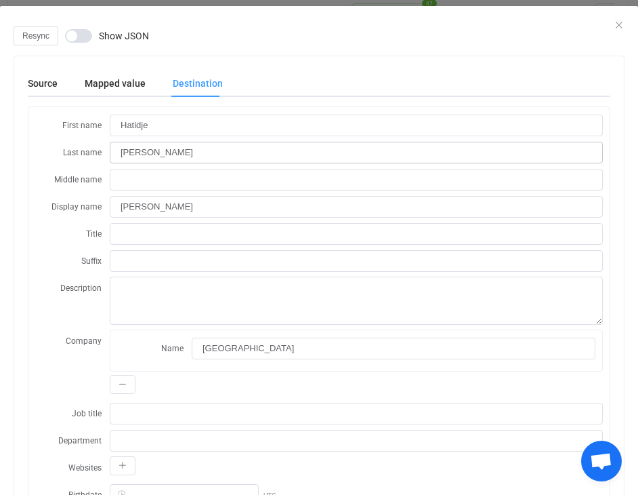
scroll to position [19, 0]
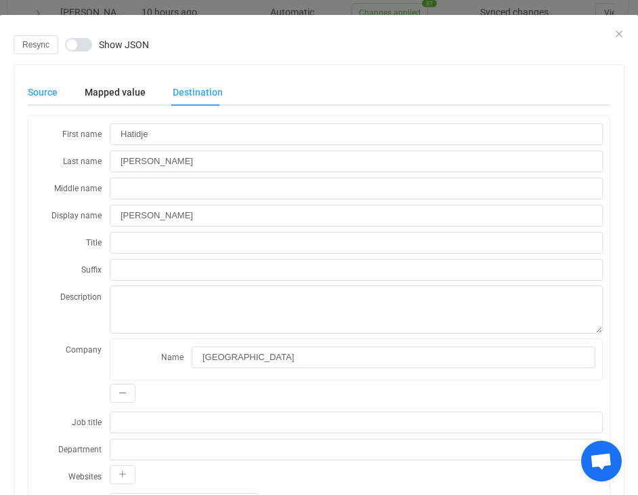
click at [0, 0] on div "Source" at bounding box center [0, 0] width 0 height 0
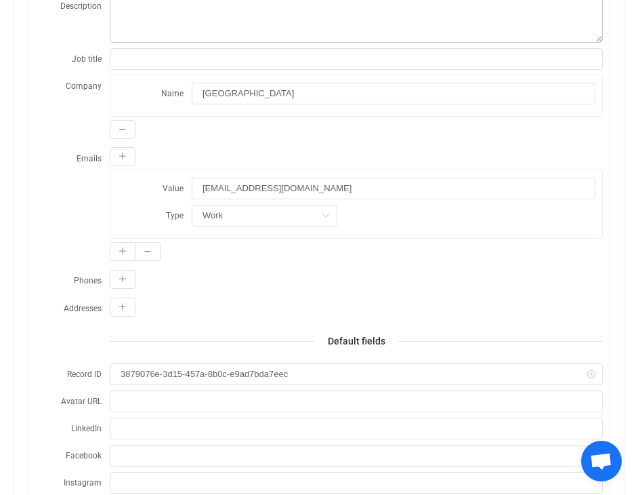
scroll to position [0, 0]
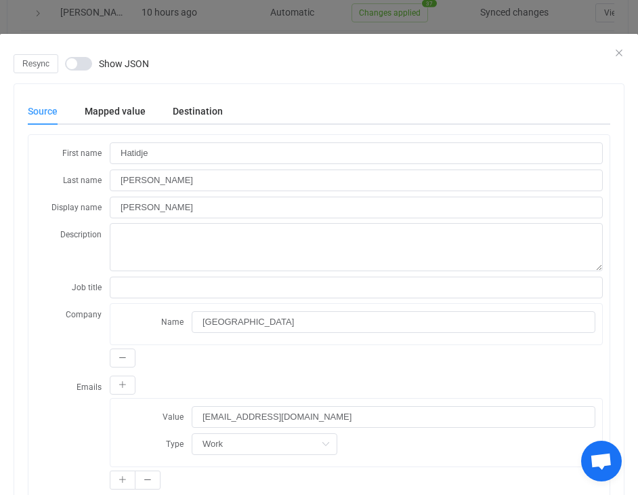
click at [625, 53] on div "dialog" at bounding box center [319, 44] width 638 height 20
click at [618, 51] on icon "Close" at bounding box center [619, 52] width 11 height 11
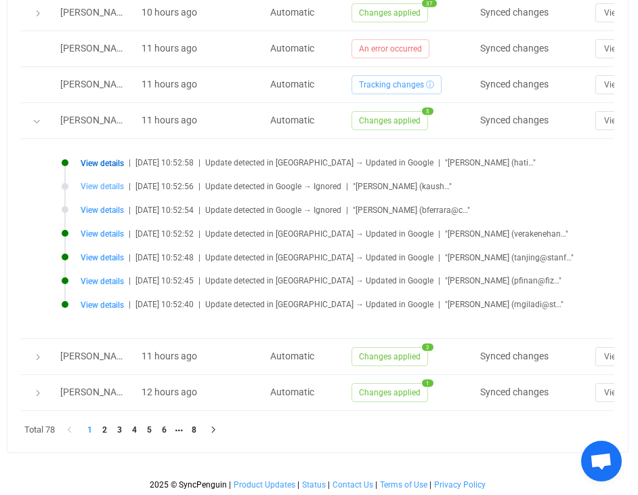
click at [98, 186] on span "View details" at bounding box center [102, 186] width 43 height 9
type input "Kaushik"
type input "Narasimhan"
type input "Kaushik Narasimhan"
type textarea "On a mission to make skill-based hiring, the new normal!"
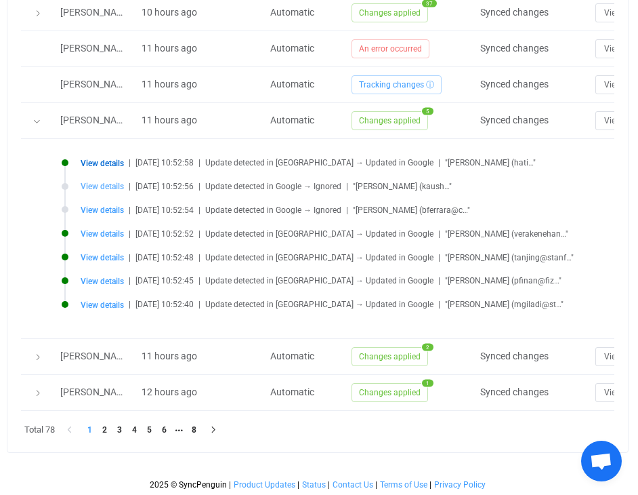
type input "take2"
type input "kaushik@take2.ai"
type input "people/c6388624292356066766"
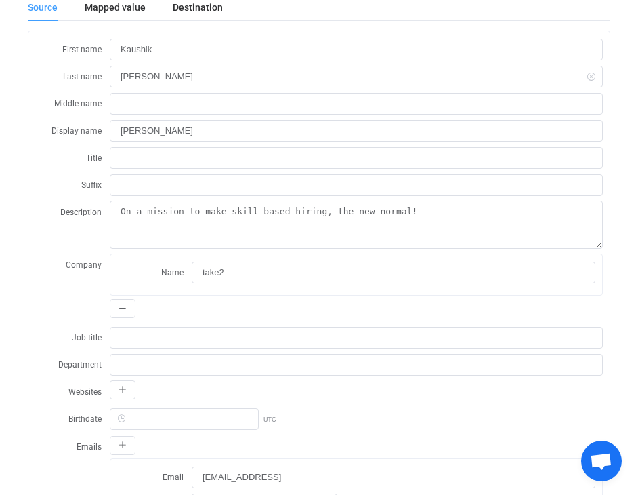
scroll to position [102, 0]
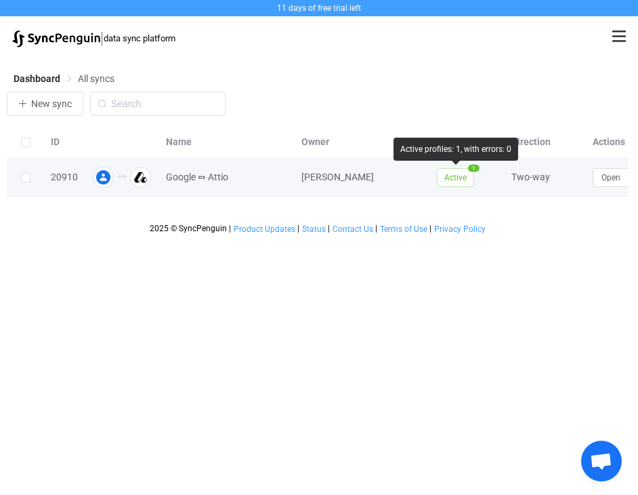
click at [463, 181] on span "Active" at bounding box center [455, 177] width 37 height 19
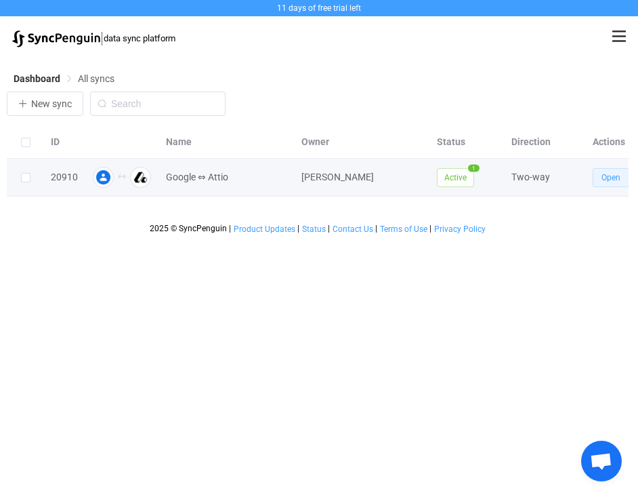
click at [602, 182] on span "Open" at bounding box center [611, 177] width 19 height 9
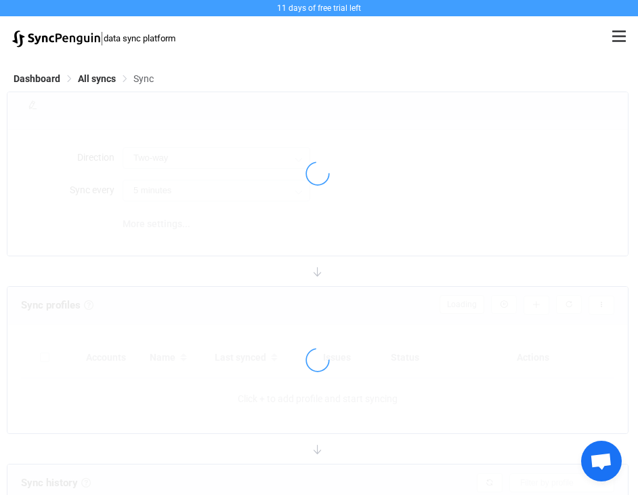
type input "15 minutes"
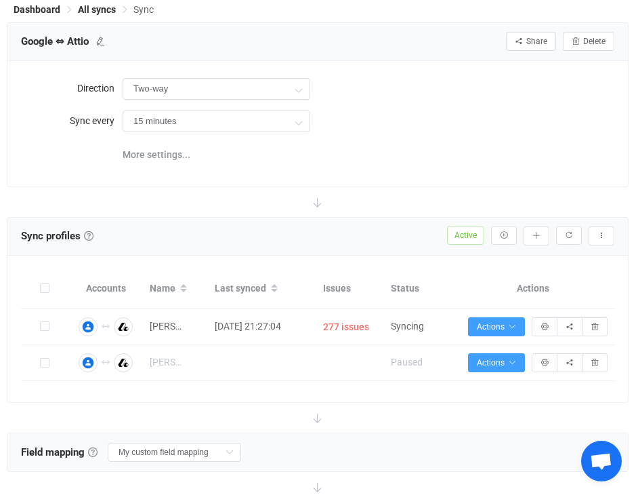
scroll to position [119, 0]
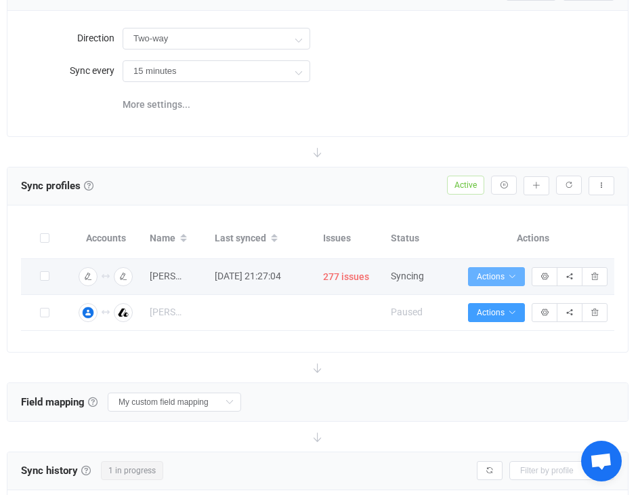
click at [513, 274] on icon "button" at bounding box center [512, 276] width 8 height 8
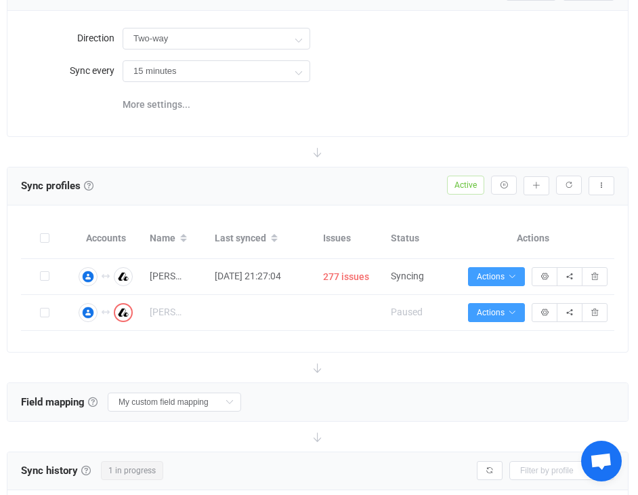
click at [509, 125] on div "Direction Two-way Two-way Google Attio Attio Google Sync every 15 minutes 15 mi…" at bounding box center [317, 73] width 620 height 125
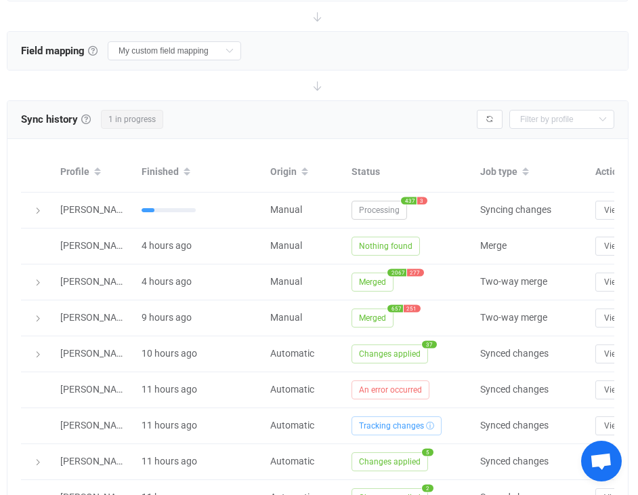
scroll to position [471, 0]
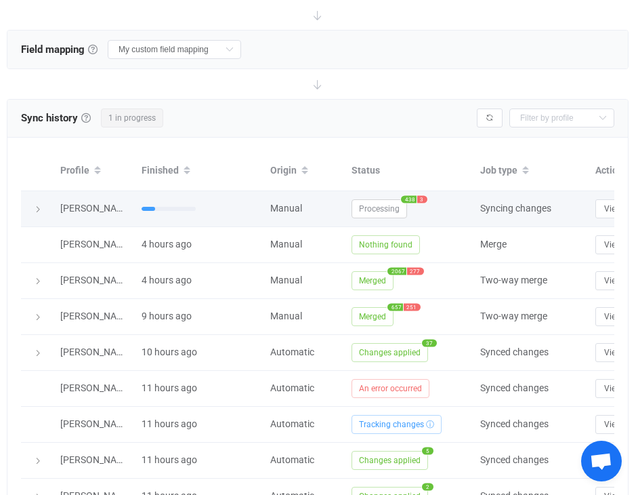
click at [36, 208] on icon at bounding box center [38, 209] width 8 height 8
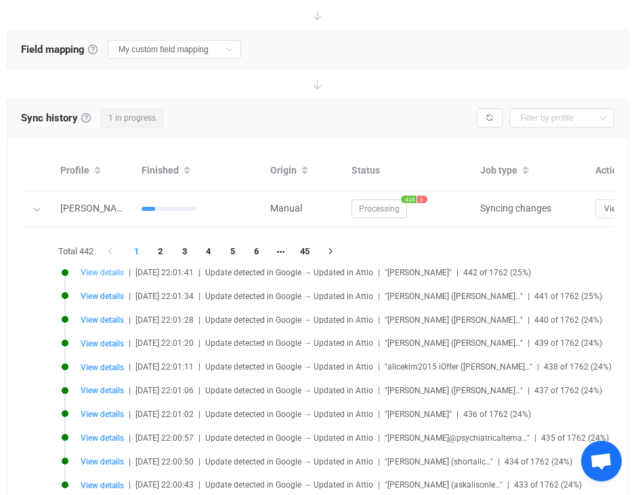
click at [113, 270] on span "View details" at bounding box center [102, 272] width 43 height 9
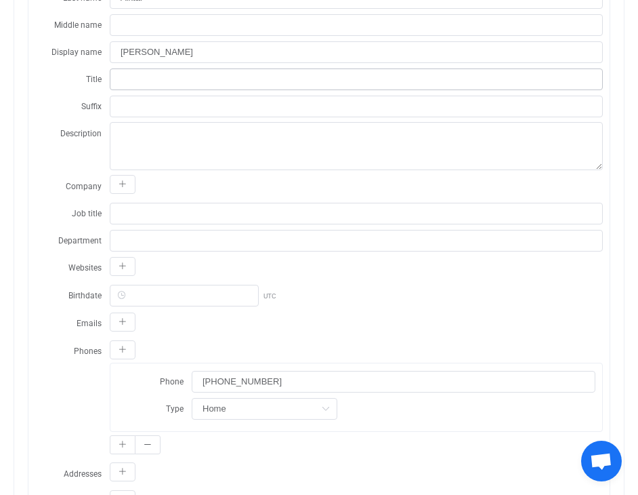
scroll to position [0, 0]
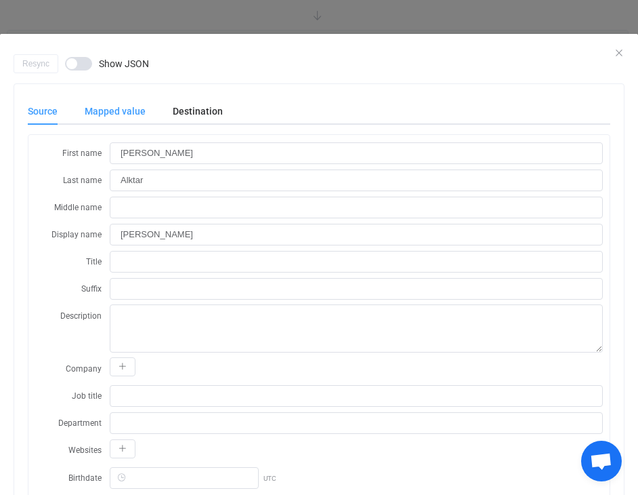
click at [135, 106] on div "Mapped value" at bounding box center [115, 111] width 88 height 27
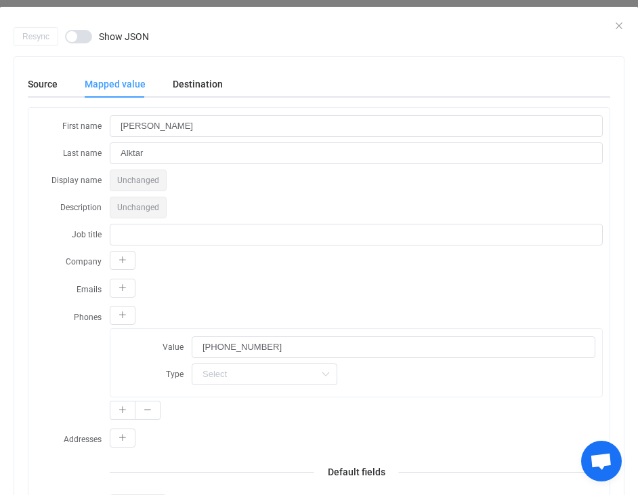
scroll to position [1, 0]
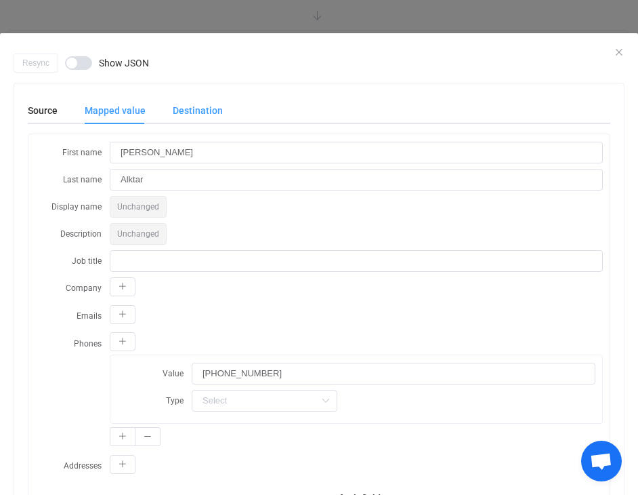
click at [215, 108] on div "Destination" at bounding box center [191, 110] width 64 height 27
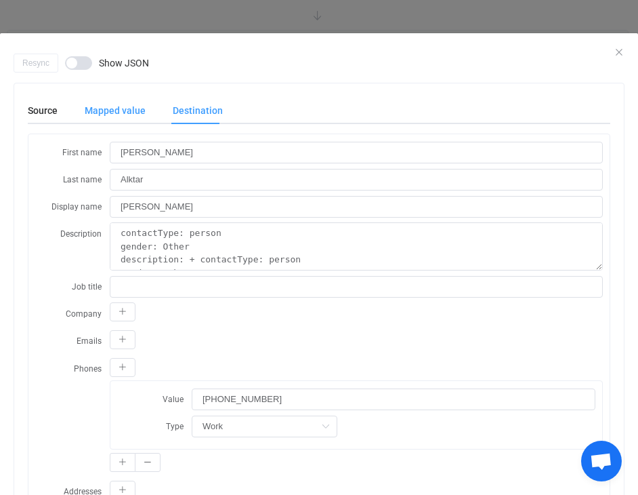
click at [137, 108] on div "Mapped value" at bounding box center [115, 110] width 88 height 27
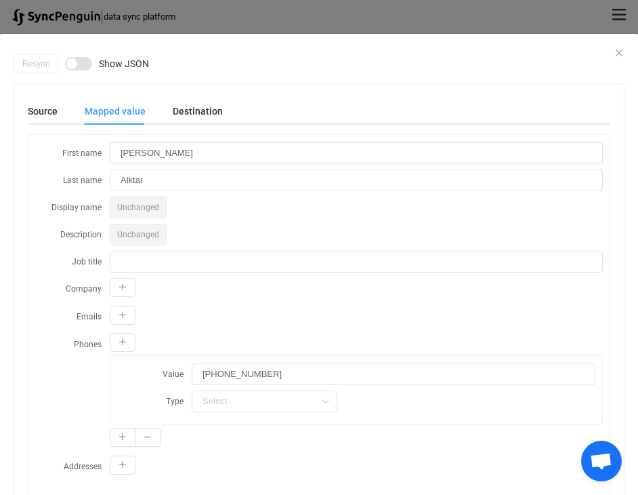
scroll to position [14, 0]
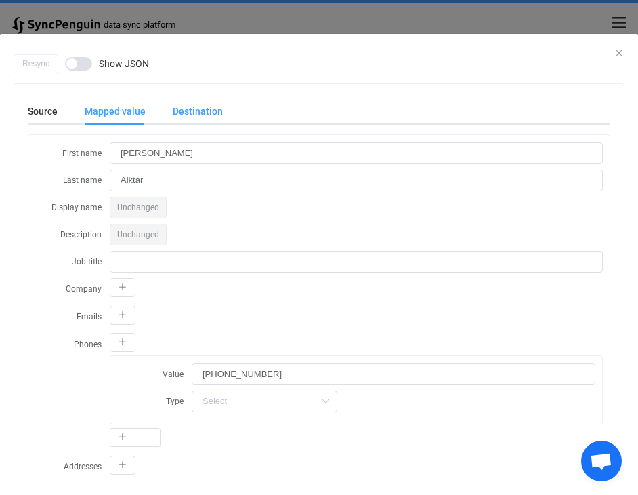
click at [206, 117] on div "Destination" at bounding box center [191, 111] width 64 height 27
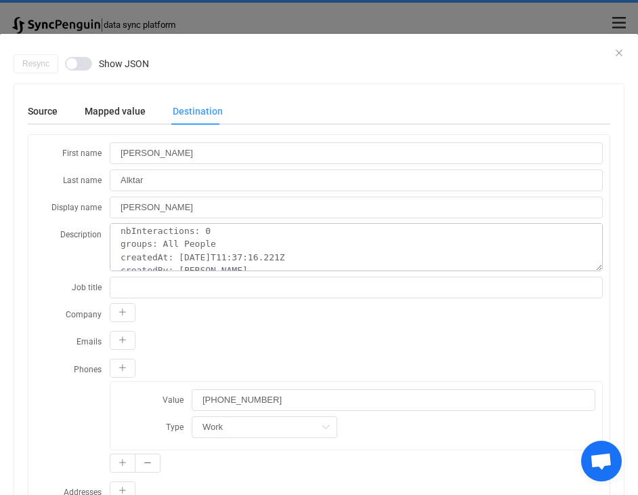
scroll to position [185, 0]
click at [614, 52] on icon "Close" at bounding box center [619, 52] width 11 height 11
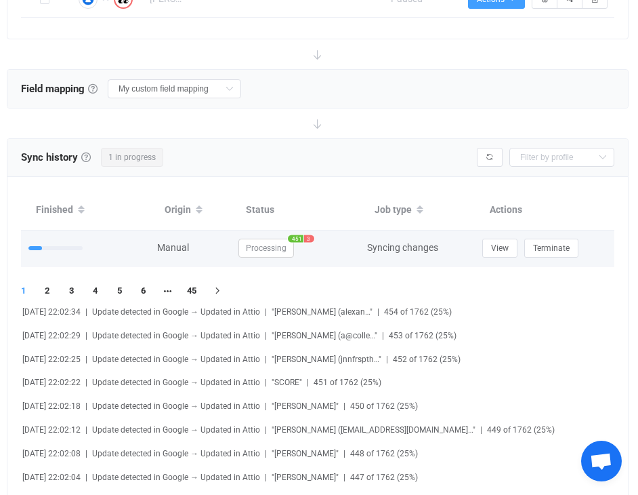
scroll to position [0, 113]
click at [502, 246] on span "View" at bounding box center [500, 247] width 18 height 9
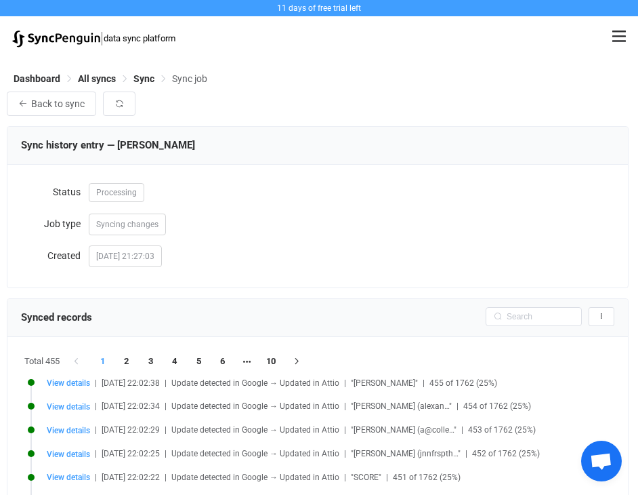
click at [196, 78] on span "Sync job" at bounding box center [189, 78] width 35 height 11
click at [149, 81] on span "Sync" at bounding box center [143, 78] width 21 height 11
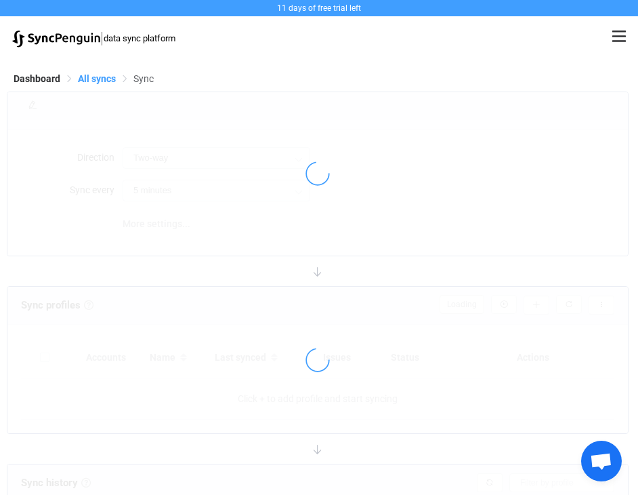
type input "15 minutes"
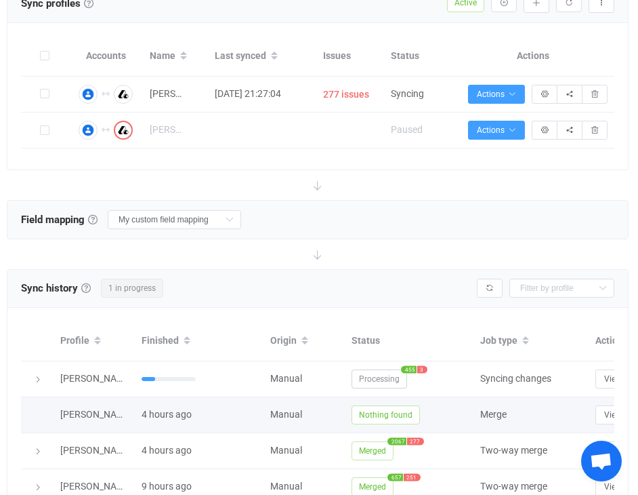
scroll to position [290, 0]
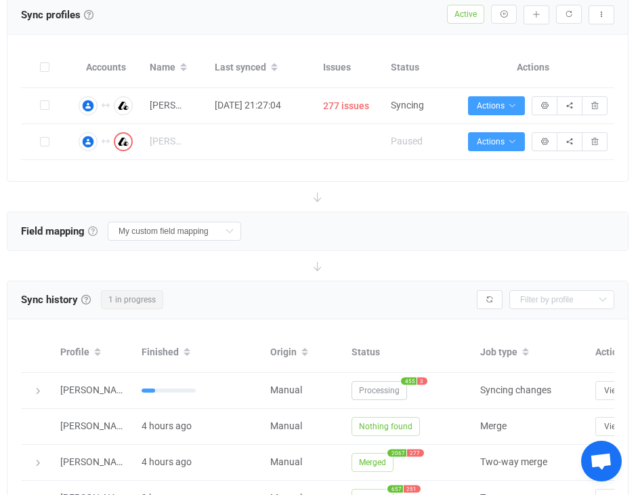
click at [98, 229] on link at bounding box center [92, 230] width 9 height 9
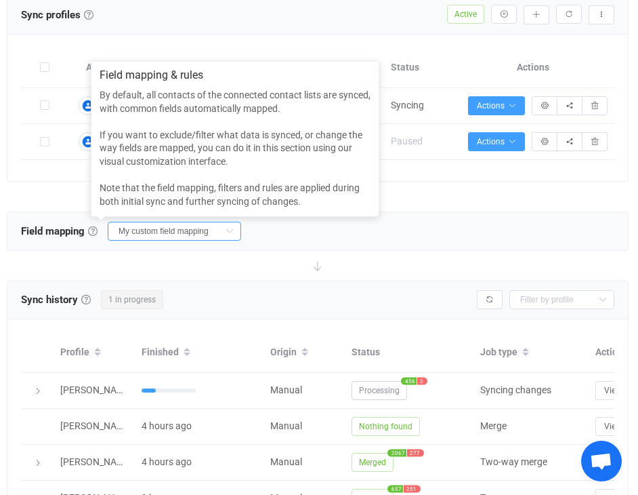
click at [147, 235] on input "My custom field mapping" at bounding box center [174, 231] width 133 height 19
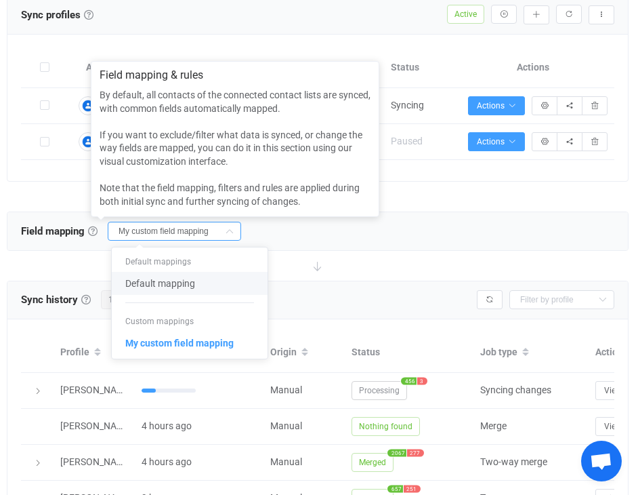
click at [171, 322] on li "Custom mappings" at bounding box center [190, 321] width 156 height 20
click at [194, 341] on span "My custom field mapping" at bounding box center [179, 342] width 108 height 23
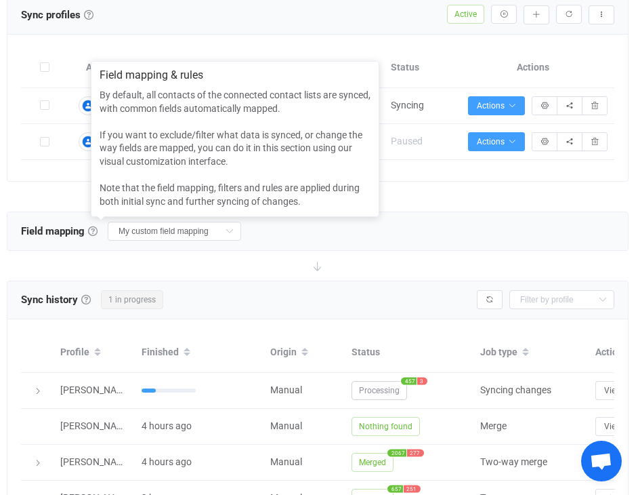
click at [243, 223] on div "Field mapping & rules Field mapping & rules By default, all contacts of the con…" at bounding box center [317, 231] width 620 height 38
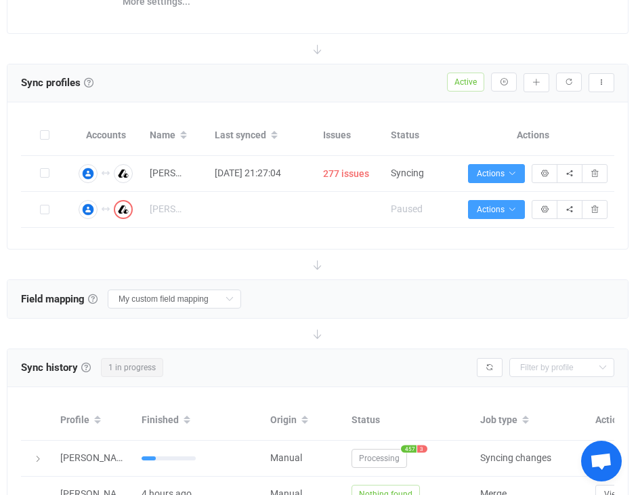
scroll to position [221, 0]
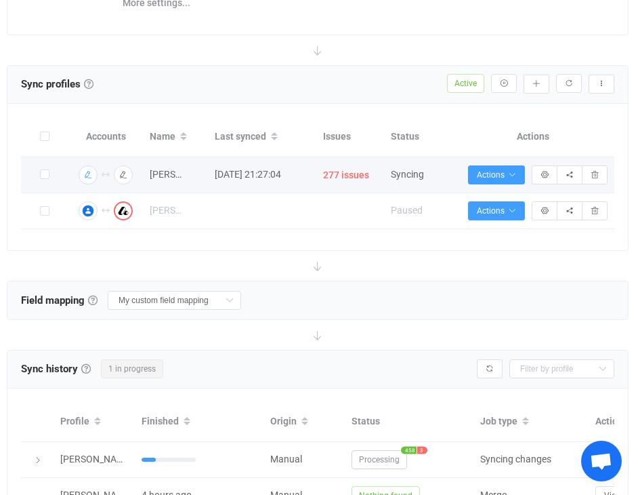
click at [93, 174] on img "button" at bounding box center [88, 175] width 12 height 12
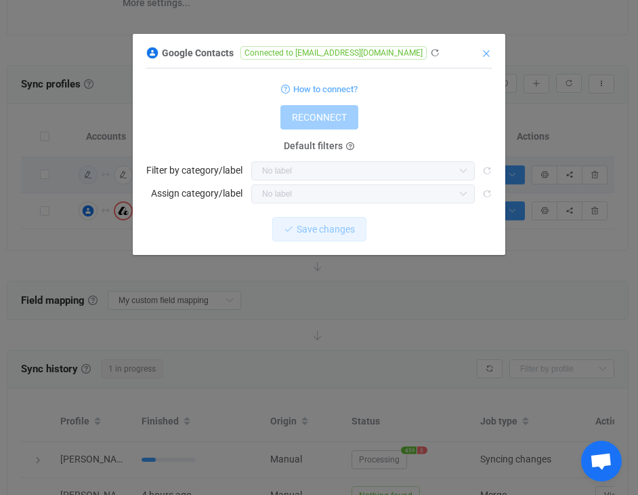
click at [490, 54] on icon "Close" at bounding box center [486, 53] width 11 height 11
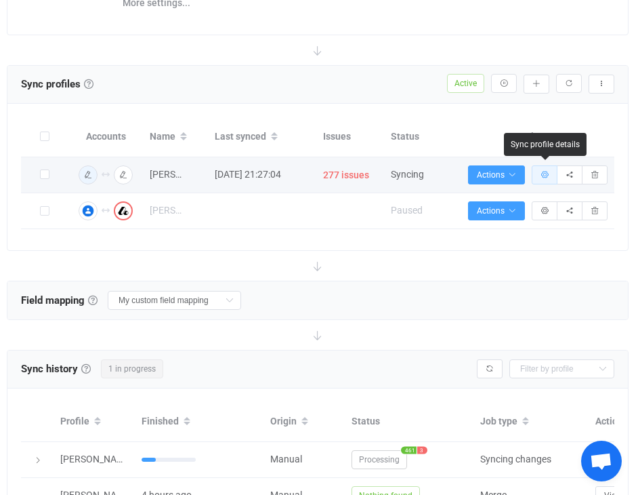
click at [544, 178] on button "button" at bounding box center [545, 174] width 26 height 19
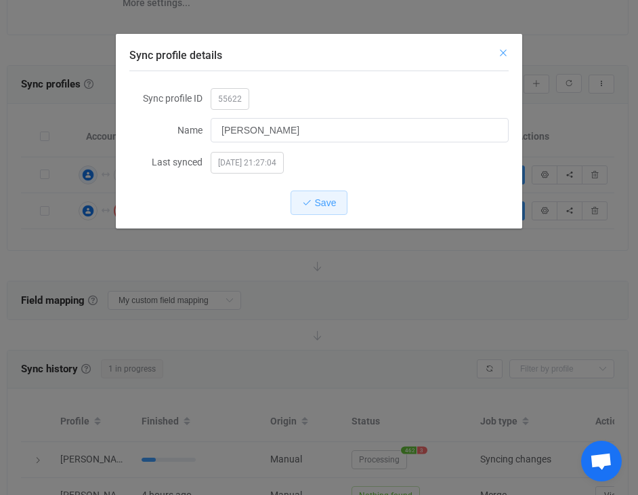
click at [505, 54] on icon "Close" at bounding box center [503, 52] width 11 height 11
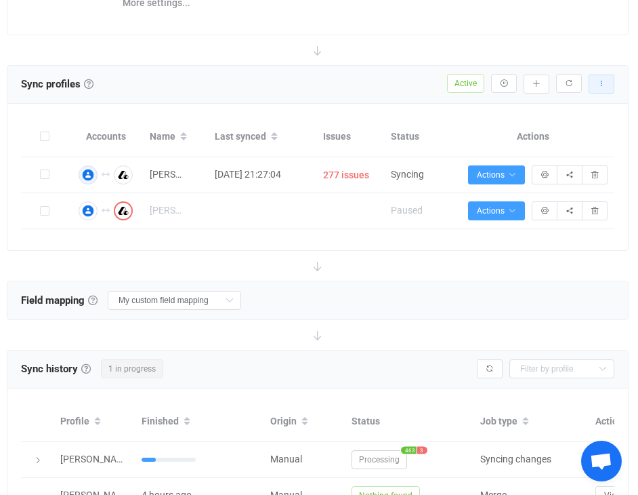
click at [600, 83] on icon "button" at bounding box center [601, 84] width 8 height 8
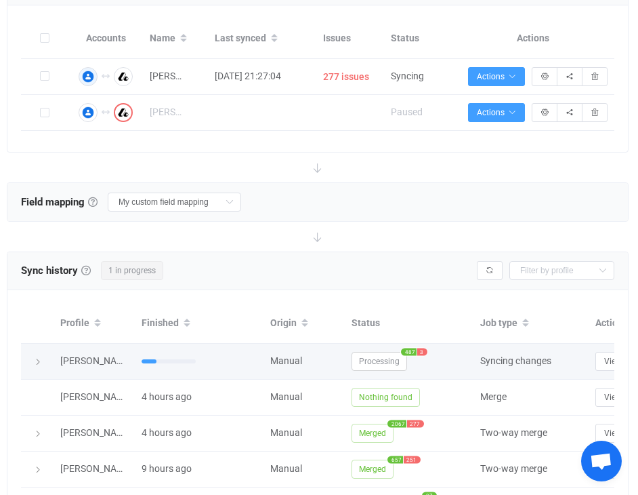
scroll to position [337, 0]
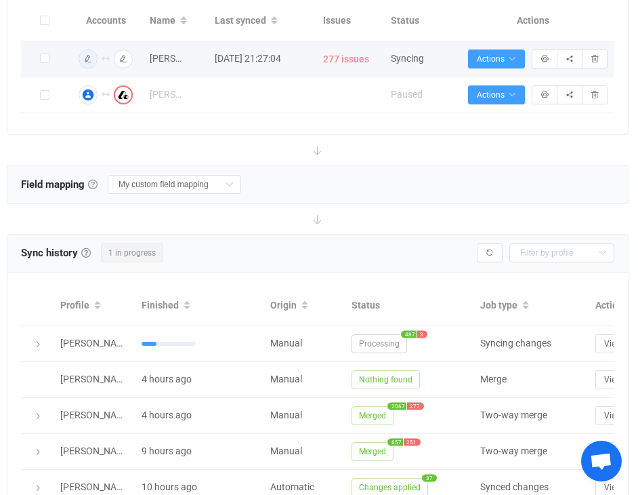
click at [354, 59] on span "277 issues" at bounding box center [346, 59] width 46 height 16
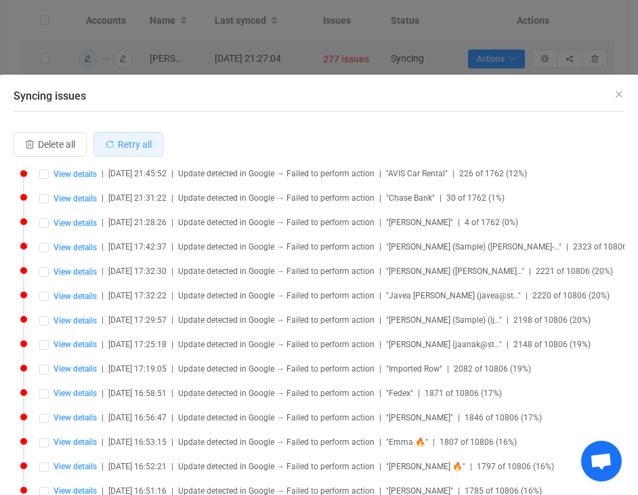
click at [152, 141] on span "Retry all" at bounding box center [135, 144] width 34 height 11
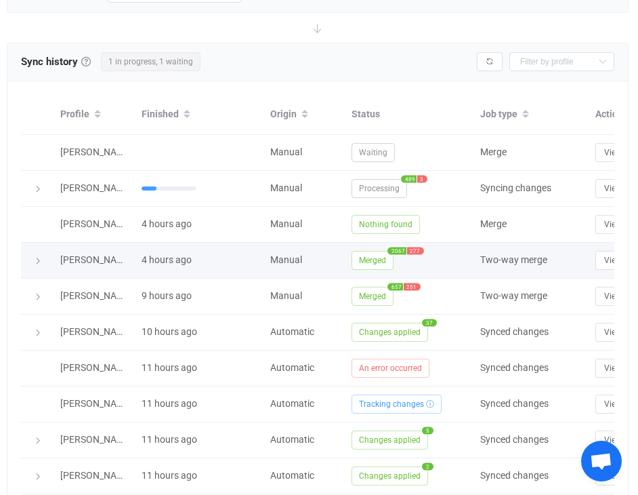
scroll to position [530, 0]
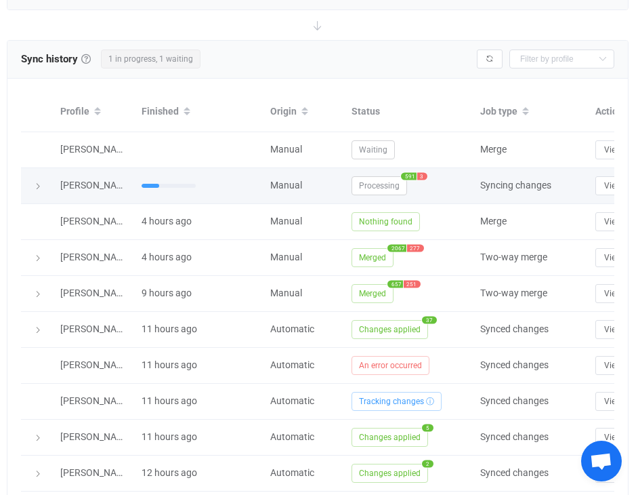
click at [421, 173] on span "3" at bounding box center [422, 175] width 10 height 7
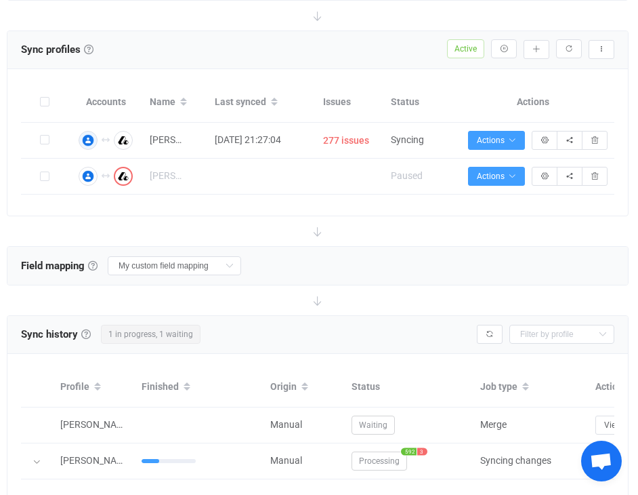
scroll to position [249, 0]
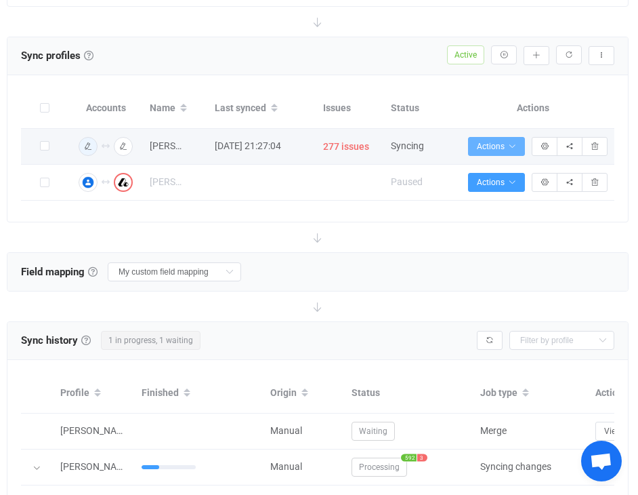
click at [509, 142] on icon "button" at bounding box center [512, 146] width 8 height 8
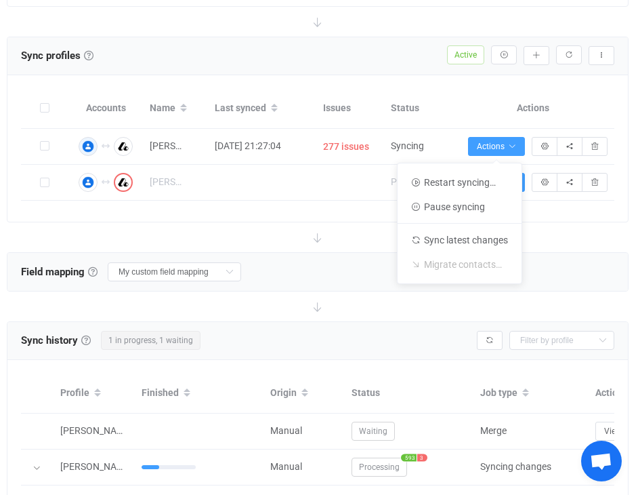
click at [452, 100] on div "Actions" at bounding box center [533, 108] width 163 height 16
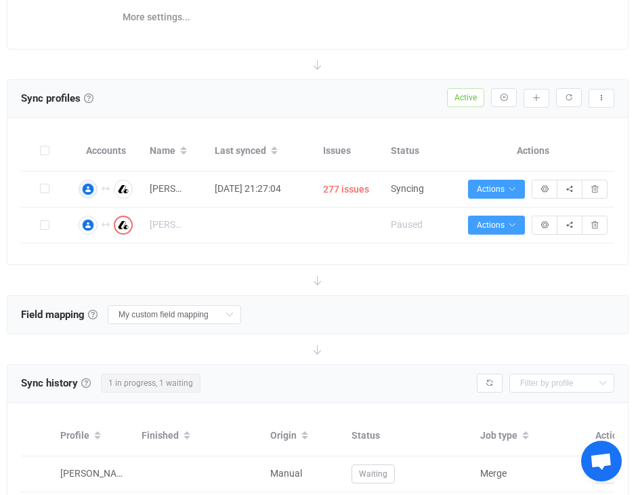
scroll to position [178, 0]
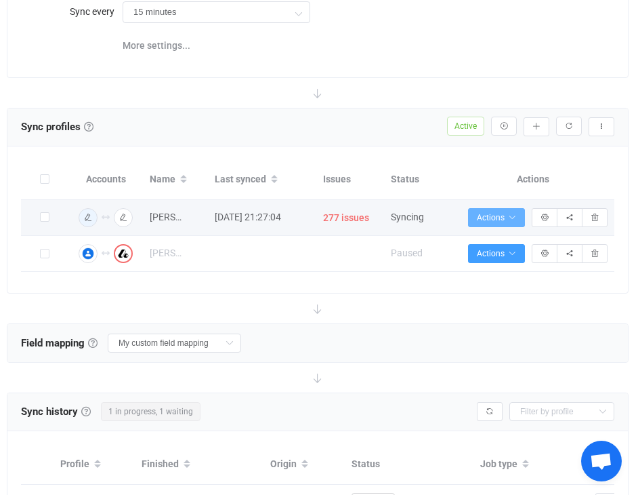
click at [506, 213] on span "Actions" at bounding box center [496, 217] width 39 height 9
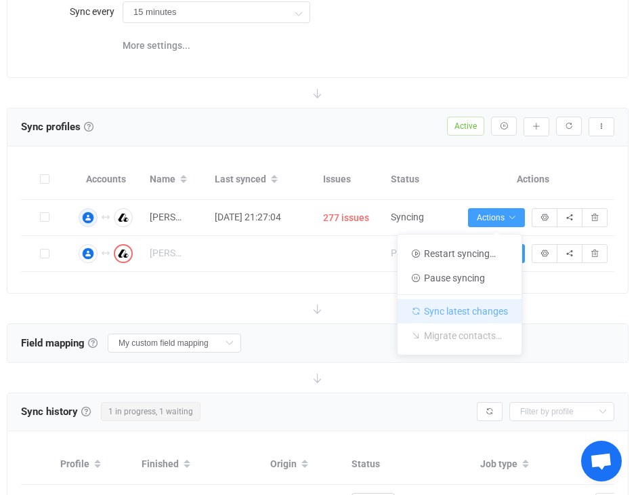
click at [493, 314] on li "Sync latest changes" at bounding box center [460, 308] width 124 height 29
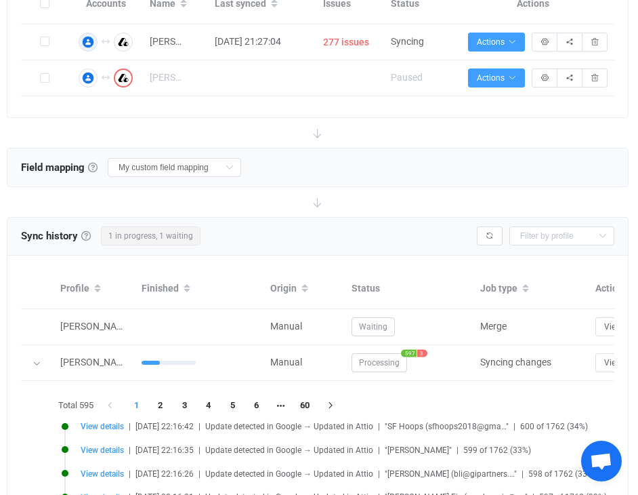
scroll to position [357, 0]
